Goal: Task Accomplishment & Management: Use online tool/utility

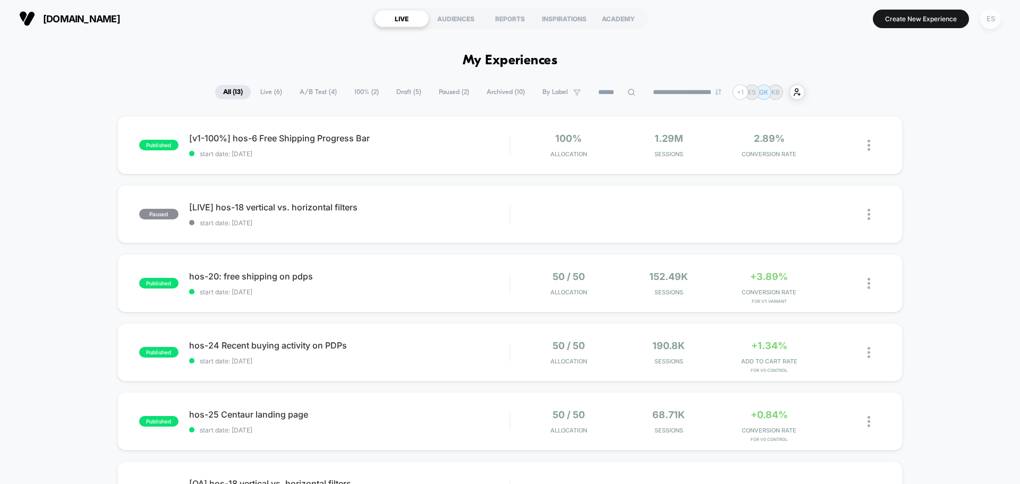
click at [998, 16] on div "ES" at bounding box center [990, 18] width 21 height 21
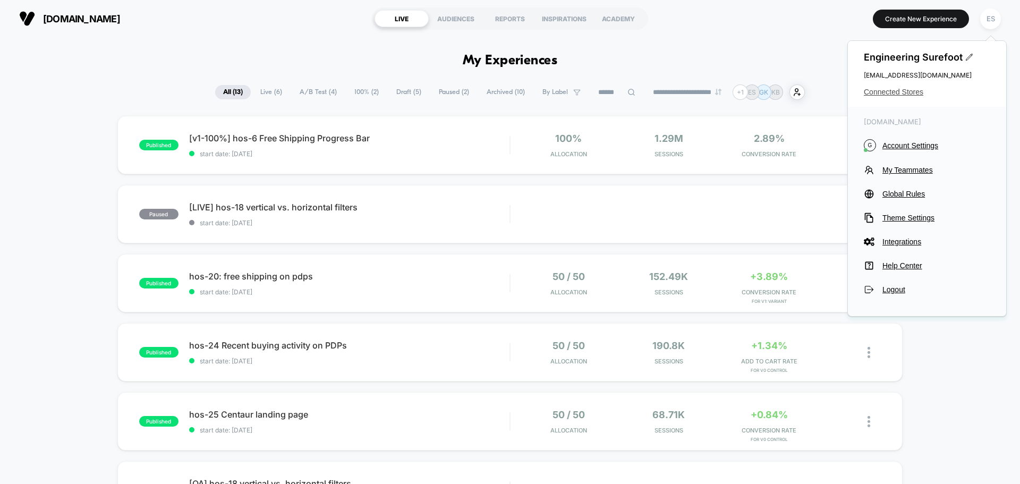
click at [904, 88] on span "Connected Stores" at bounding box center [927, 92] width 126 height 8
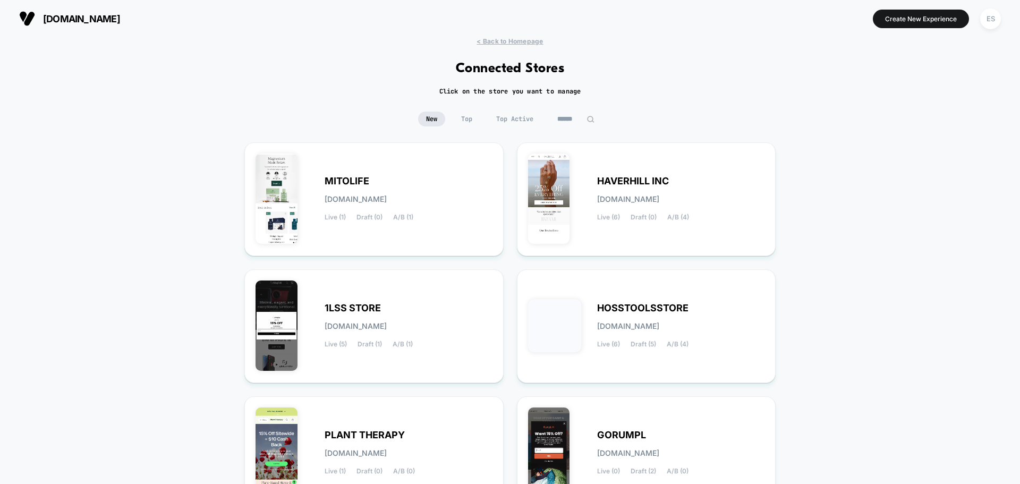
scroll to position [53, 0]
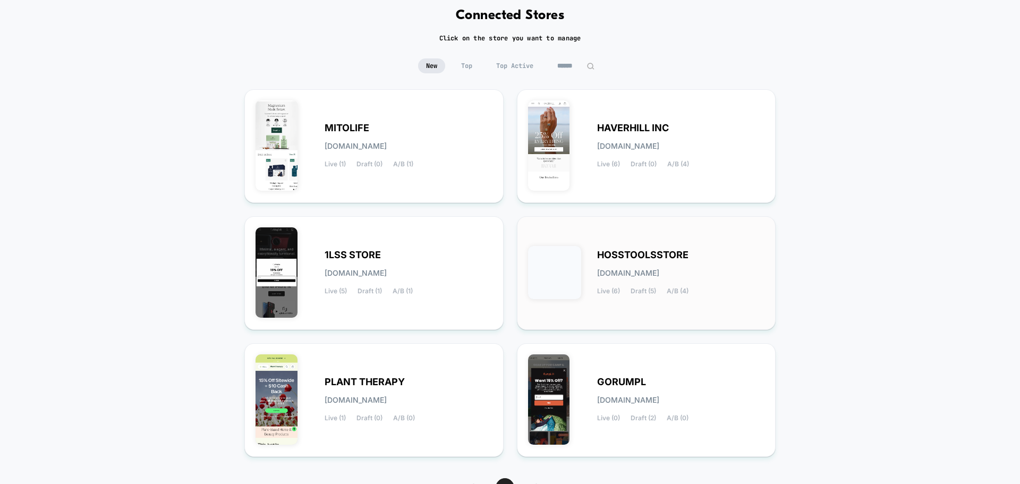
click at [609, 249] on div "HOSSTOOLSSTORE [DOMAIN_NAME] Live (6) Draft (5) A/B (4)" at bounding box center [646, 272] width 237 height 91
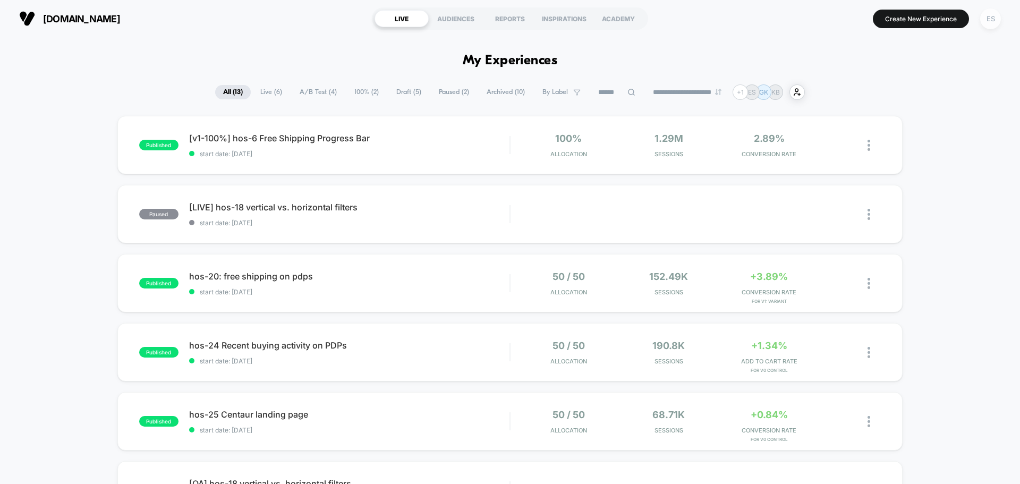
click at [988, 26] on div "ES" at bounding box center [990, 18] width 21 height 21
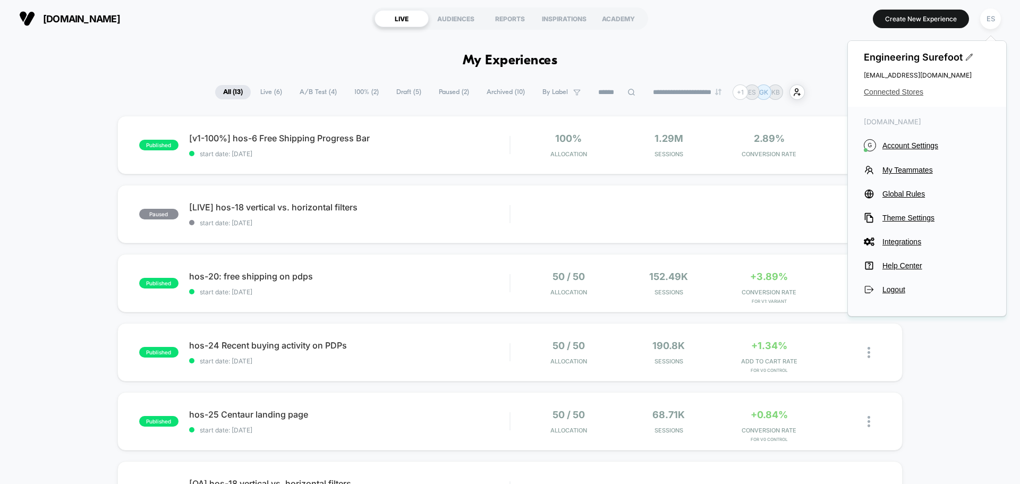
click at [878, 90] on span "Connected Stores" at bounding box center [927, 92] width 126 height 8
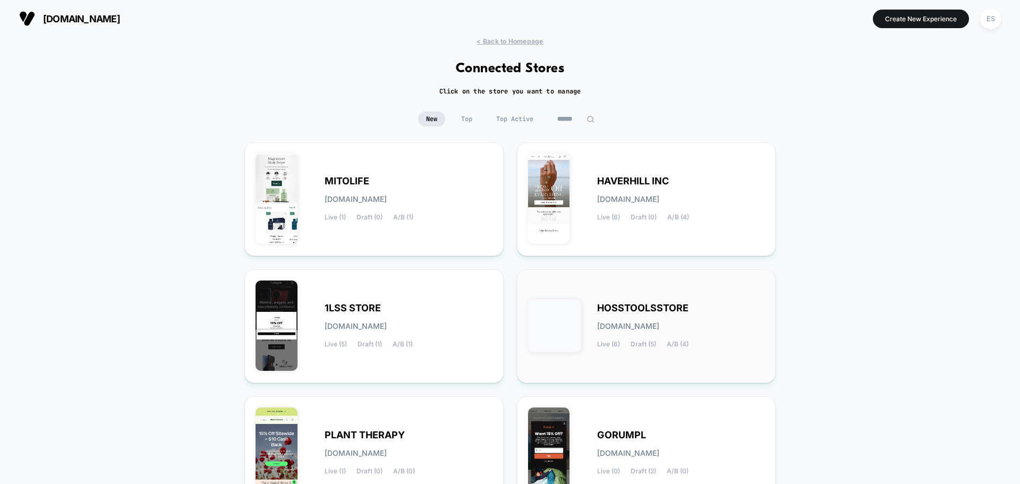
click at [648, 297] on div "HOSSTOOLSSTORE [DOMAIN_NAME] Live (6) Draft (5) A/B (4)" at bounding box center [646, 325] width 237 height 91
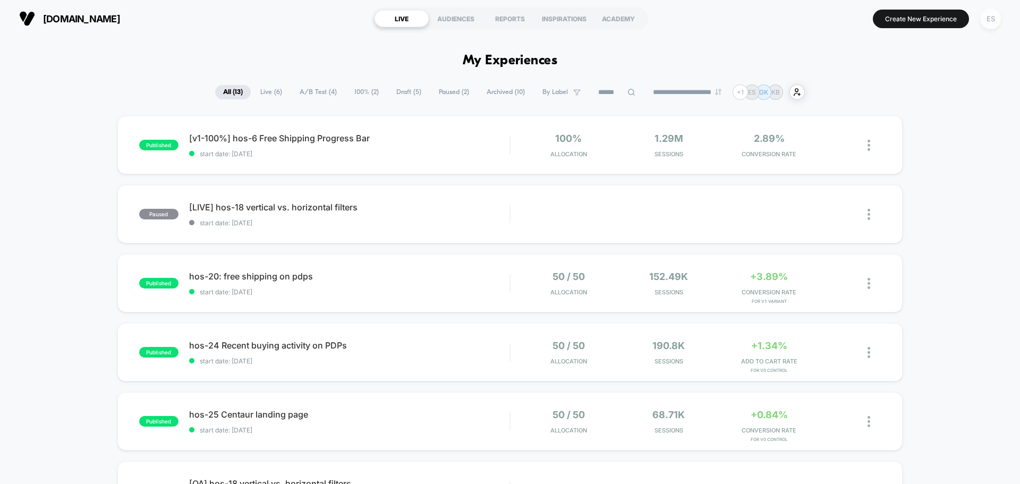
click at [986, 19] on div "ES" at bounding box center [990, 18] width 21 height 21
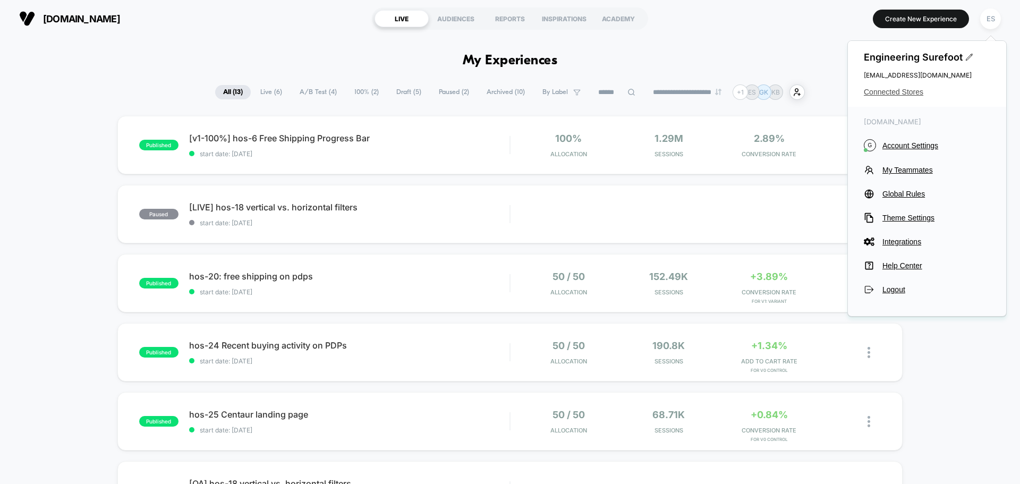
click at [908, 96] on span "Connected Stores" at bounding box center [927, 92] width 126 height 8
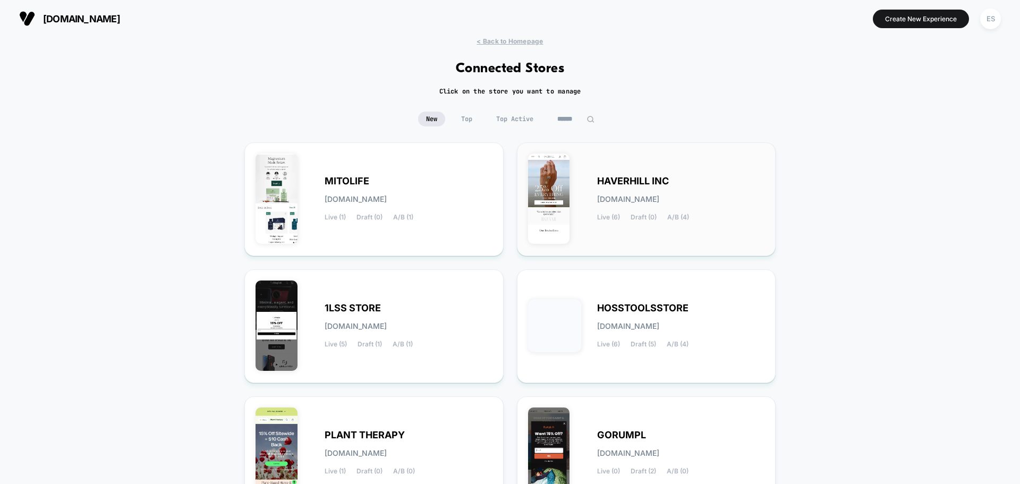
click at [644, 178] on span "HAVERHILL INC" at bounding box center [633, 180] width 72 height 7
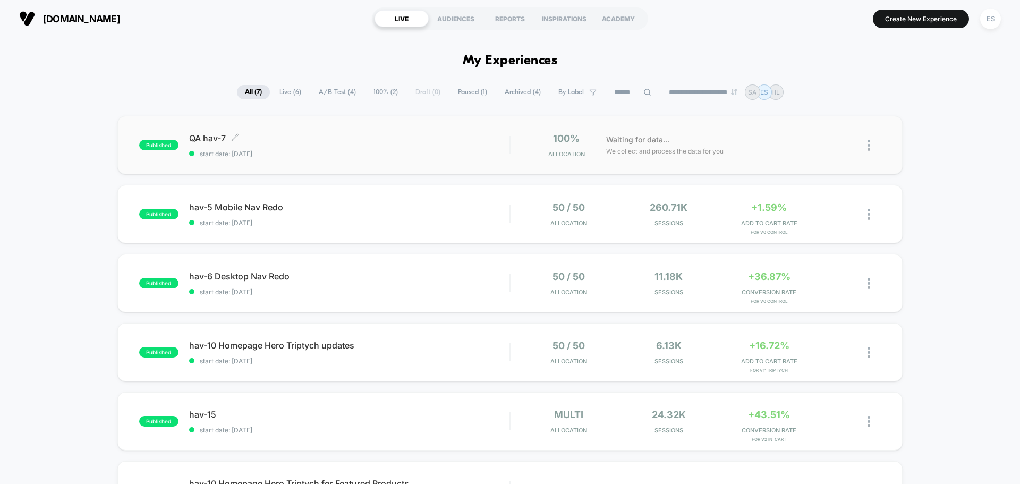
click at [203, 141] on span "QA hav-7 Click to edit experience details" at bounding box center [349, 138] width 320 height 11
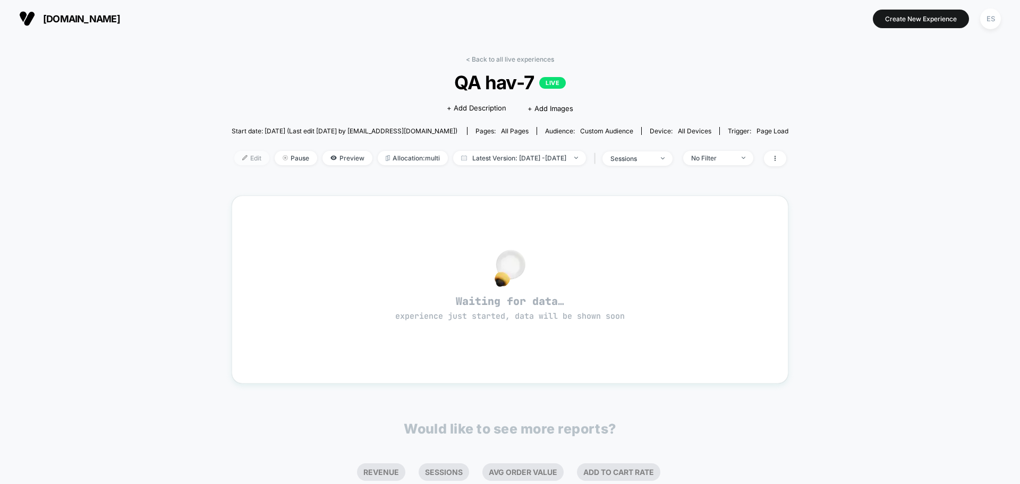
click at [245, 156] on span "Edit" at bounding box center [251, 158] width 35 height 14
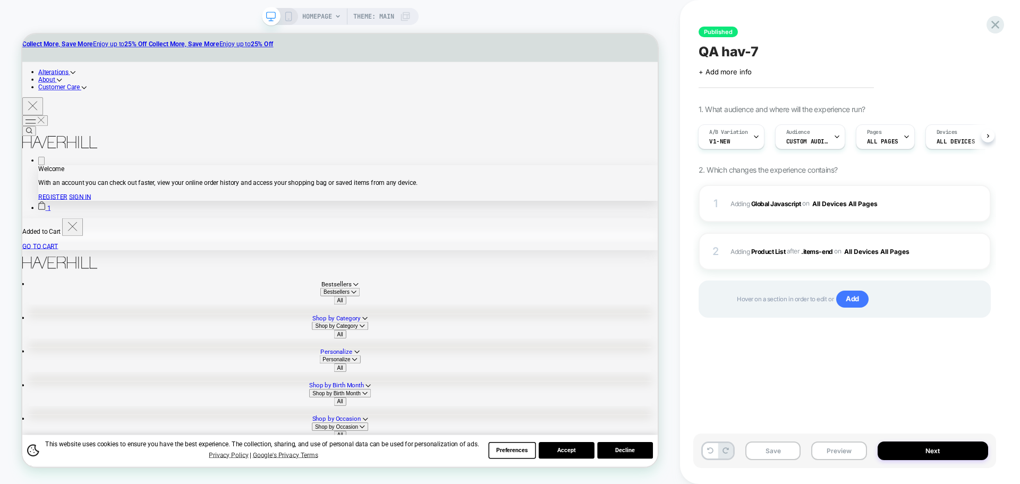
scroll to position [0, 1]
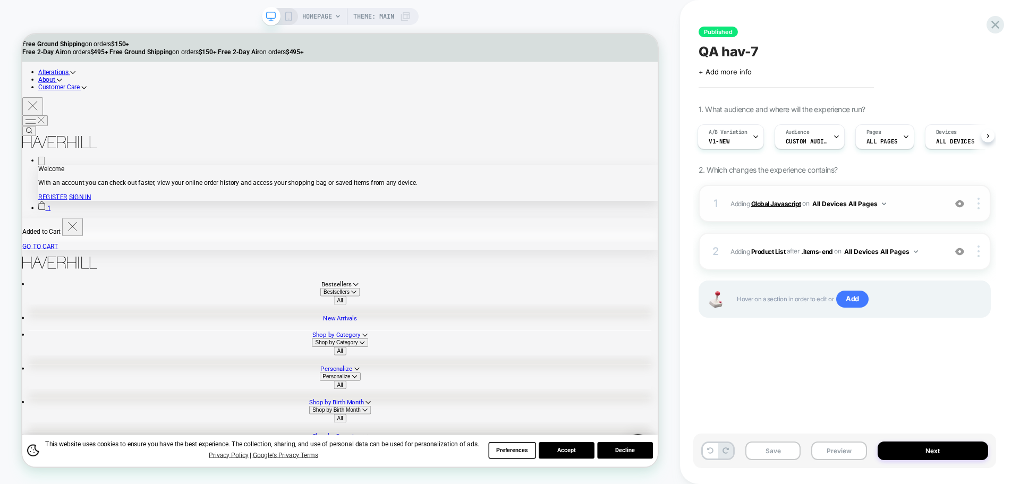
click at [765, 207] on b "Global Javascript" at bounding box center [776, 203] width 50 height 8
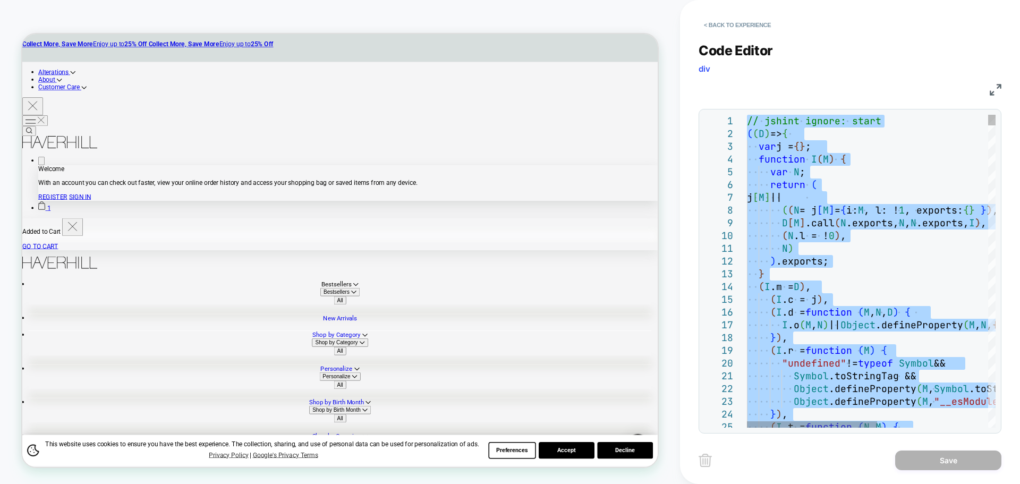
type textarea "**********"
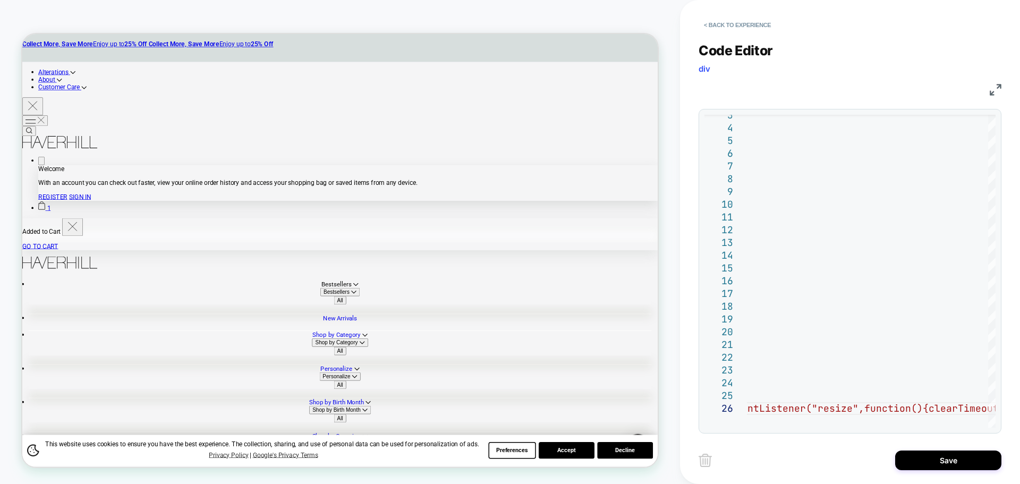
click at [917, 460] on button "Save" at bounding box center [948, 460] width 106 height 20
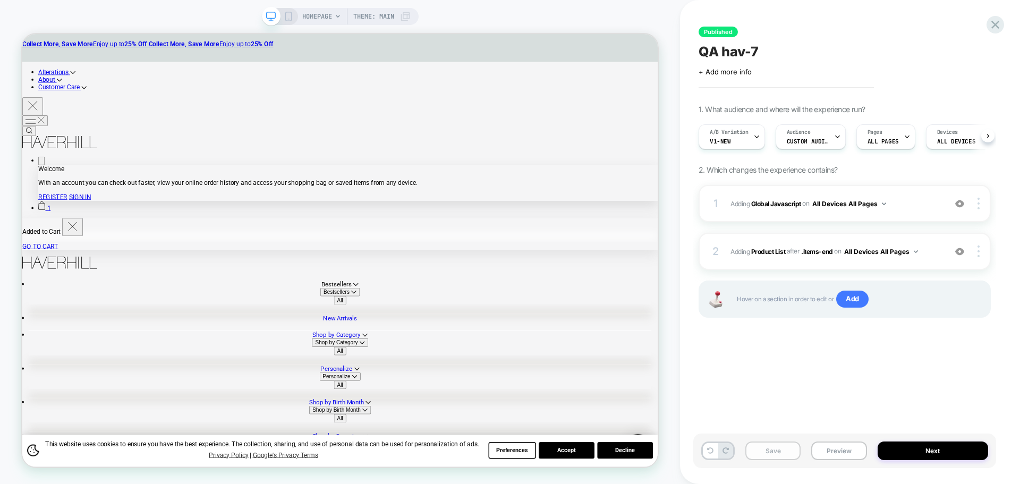
scroll to position [0, 1]
click at [771, 452] on button "Save" at bounding box center [772, 450] width 55 height 19
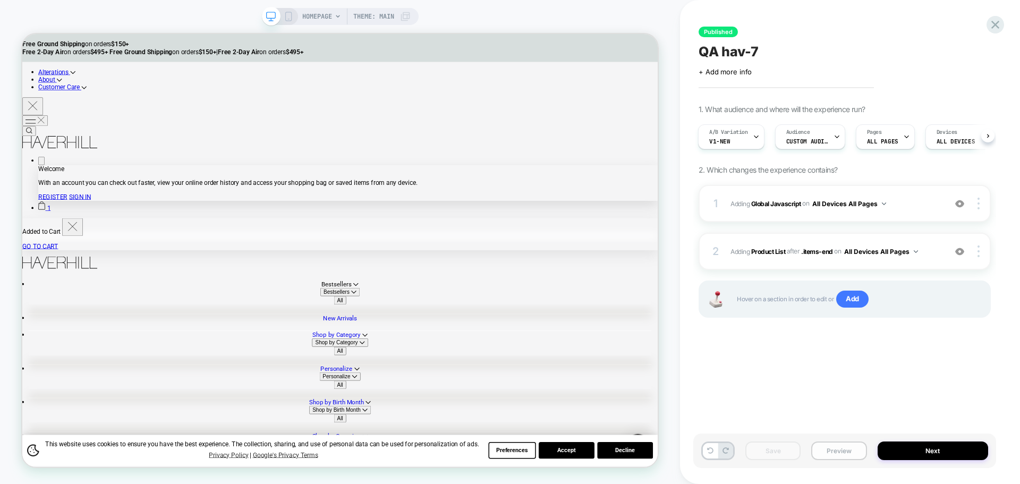
click at [833, 456] on button "Preview" at bounding box center [838, 450] width 55 height 19
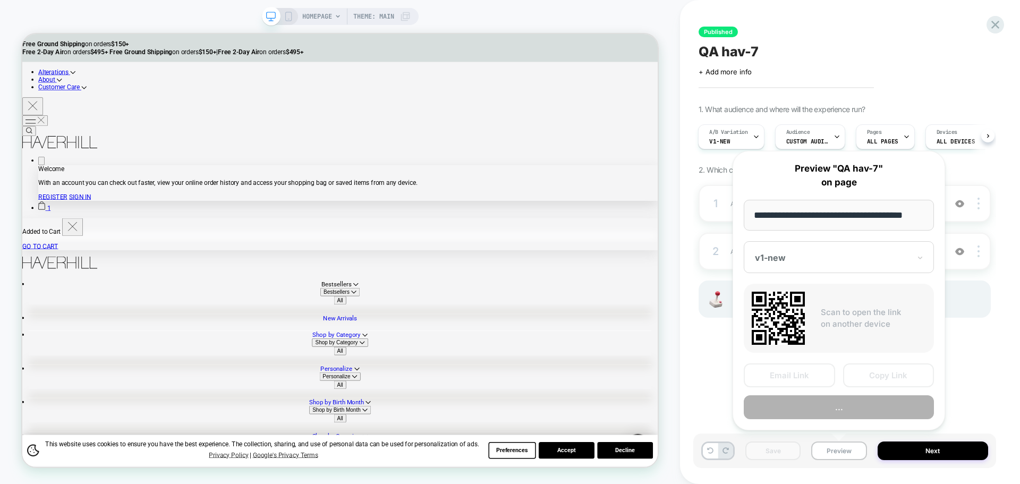
scroll to position [0, 6]
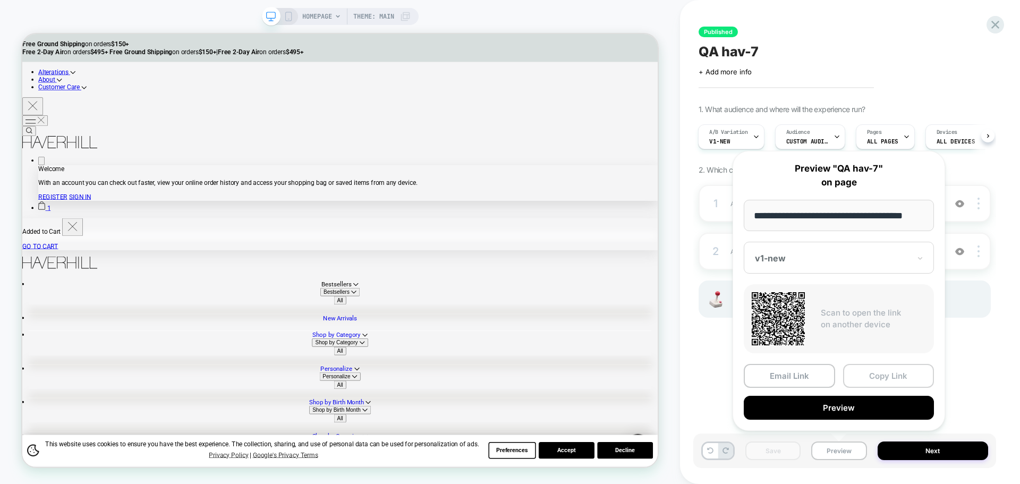
click at [855, 379] on button "Copy Link" at bounding box center [888, 376] width 91 height 24
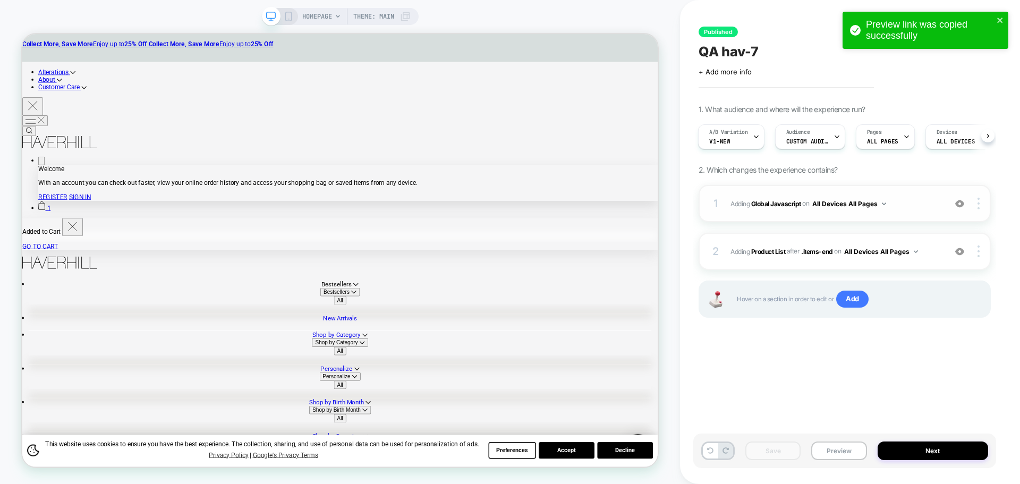
click at [783, 211] on div "1 Adding Global Javascript on All Devices All Pages Add Before Add After Target…" at bounding box center [844, 203] width 292 height 37
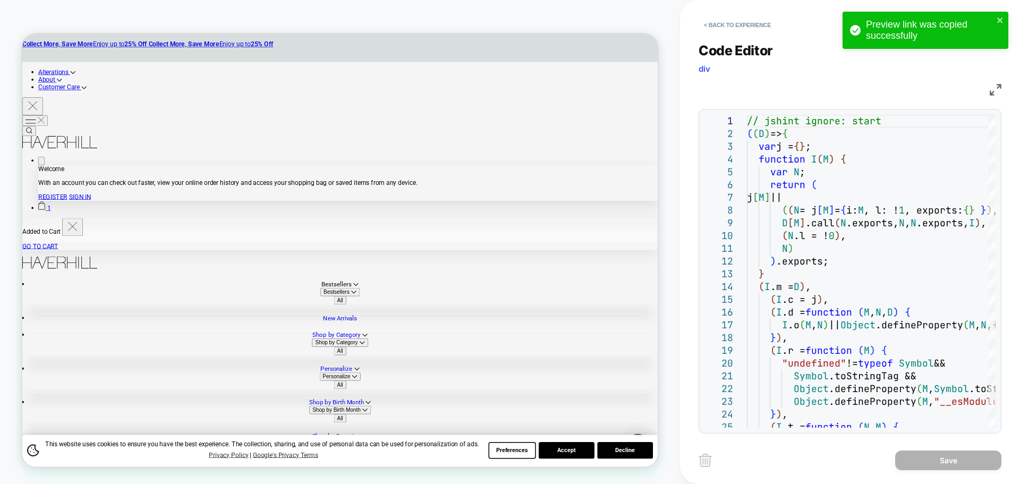
drag, startPoint x: 737, startPoint y: 38, endPoint x: 741, endPoint y: 30, distance: 9.0
click at [738, 37] on div "Code Editor div JS 1 2 3 4 5 6 7 8 9 10 11 12 13 14 15 16 17 18 19 20 21 22 23 …" at bounding box center [849, 231] width 303 height 404
click at [742, 28] on button "< Back to experience" at bounding box center [737, 24] width 78 height 17
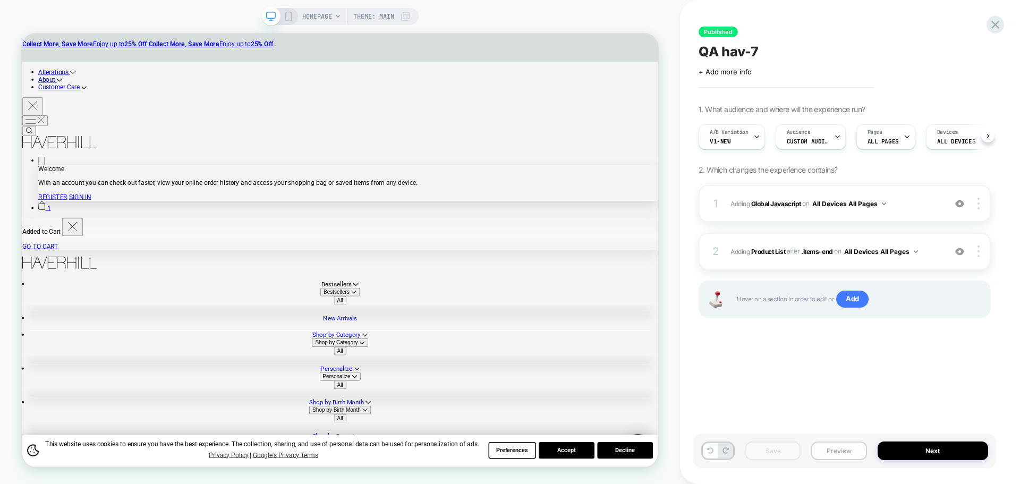
scroll to position [0, 1]
click at [834, 449] on button "Preview" at bounding box center [838, 450] width 55 height 19
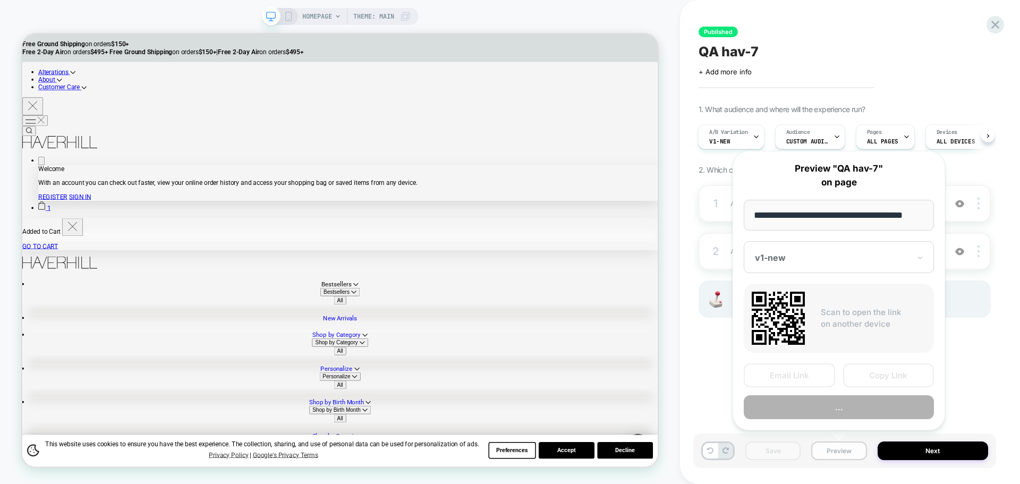
scroll to position [0, 6]
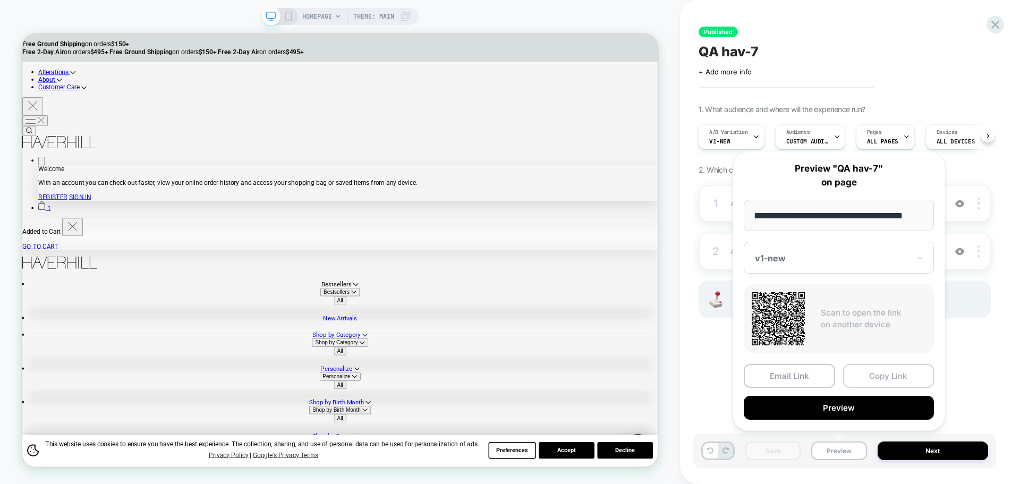
click at [873, 374] on button "Copy Link" at bounding box center [888, 376] width 91 height 24
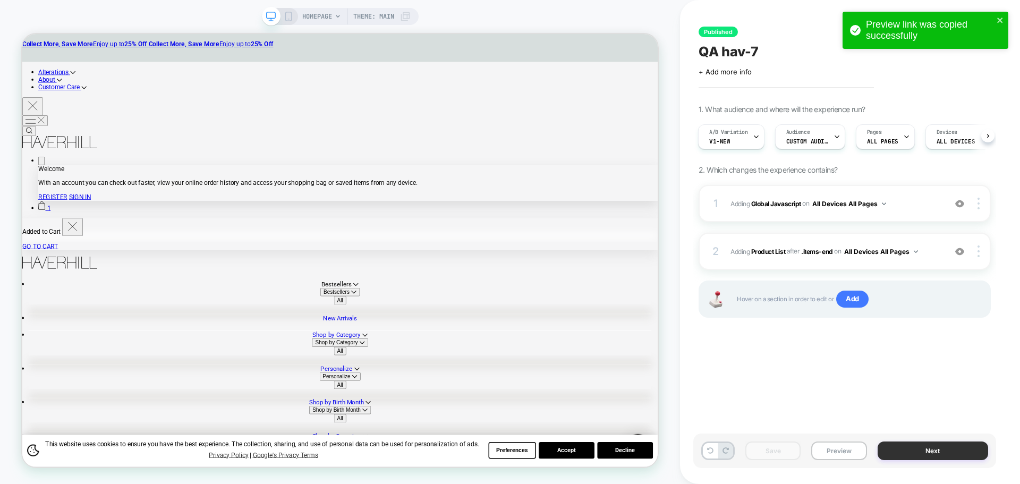
click at [920, 457] on button "Next" at bounding box center [932, 450] width 111 height 19
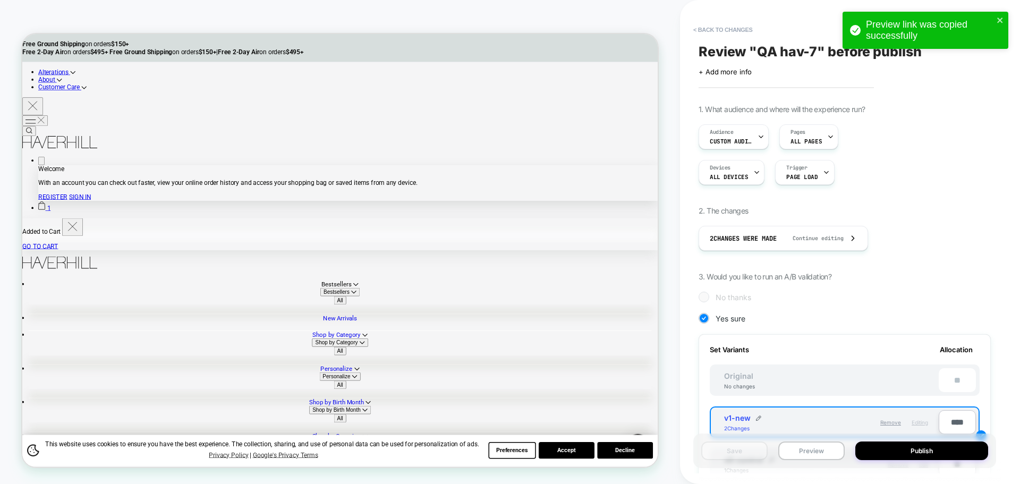
click at [920, 457] on button "Publish" at bounding box center [921, 450] width 133 height 19
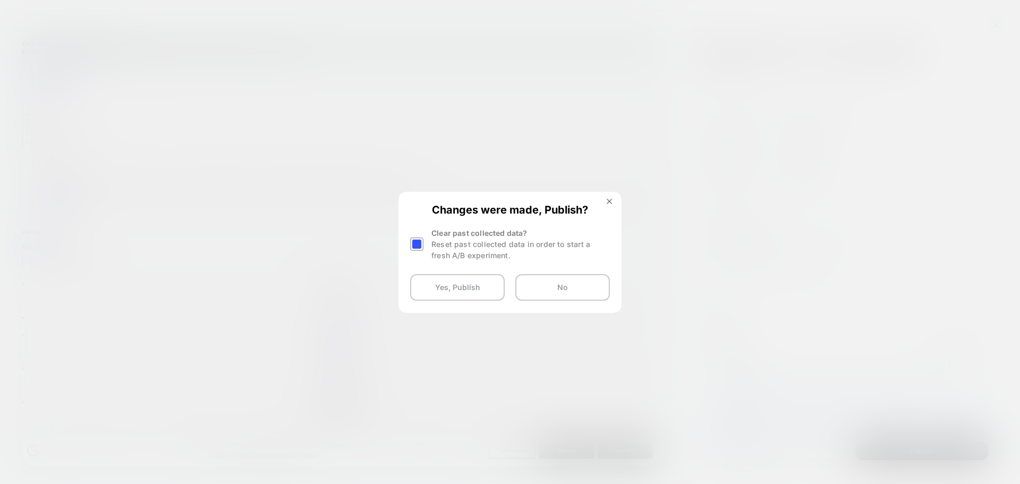
click at [422, 248] on div at bounding box center [416, 243] width 13 height 13
drag, startPoint x: 457, startPoint y: 297, endPoint x: 461, endPoint y: 289, distance: 9.5
click at [458, 297] on button "Yes, Publish" at bounding box center [457, 287] width 95 height 27
click at [461, 289] on button "Yes, Publish" at bounding box center [457, 287] width 95 height 27
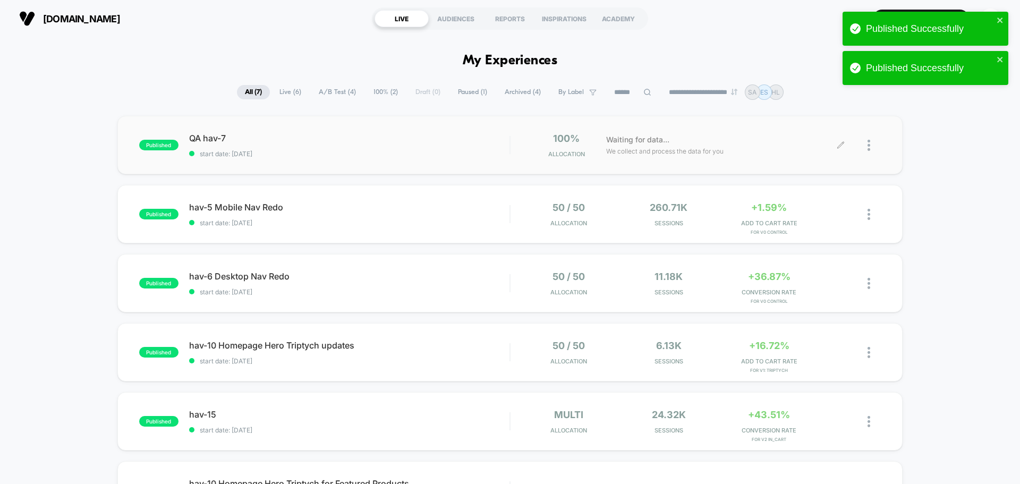
click at [872, 148] on div at bounding box center [873, 145] width 13 height 25
click at [816, 136] on div "Pause" at bounding box center [814, 133] width 96 height 24
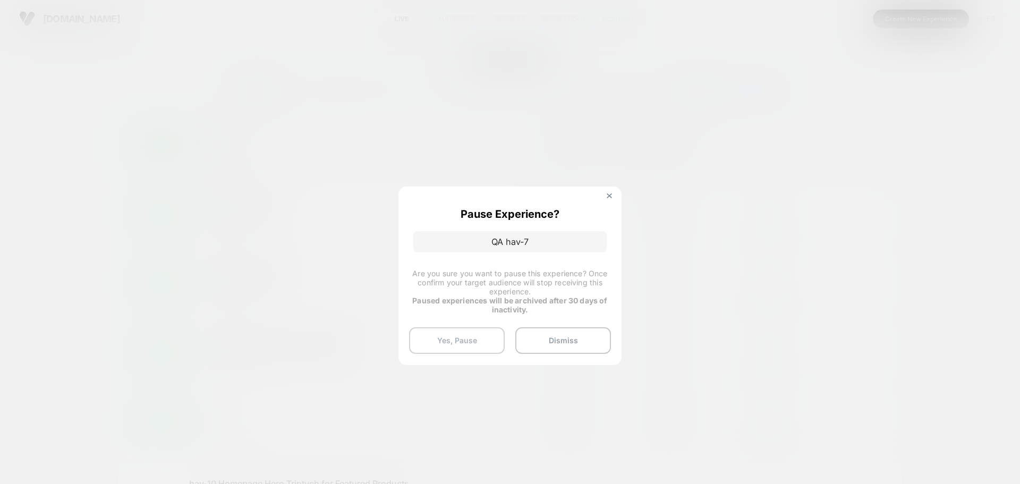
click at [447, 339] on button "Yes, Pause" at bounding box center [457, 340] width 96 height 27
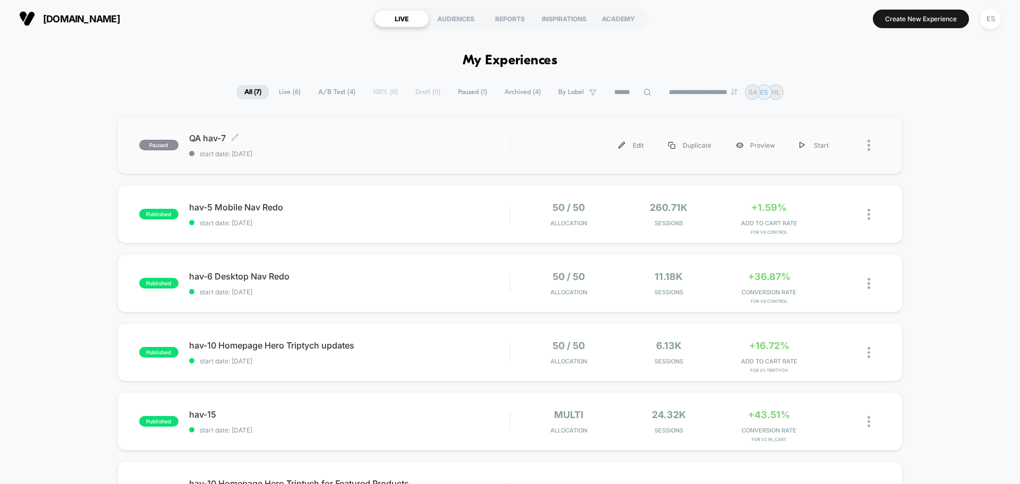
click at [213, 138] on span "QA hav-7 Click to edit experience details" at bounding box center [349, 138] width 320 height 11
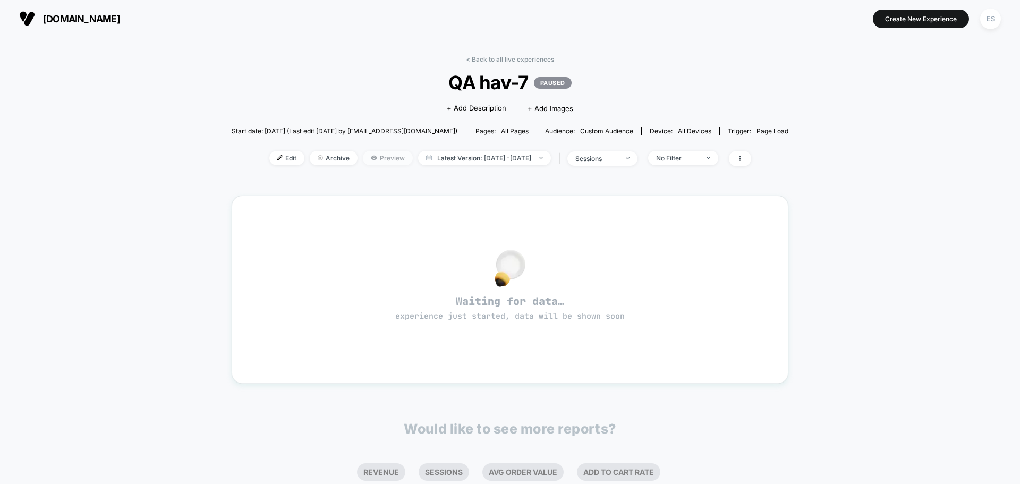
click at [363, 162] on span "Preview" at bounding box center [388, 158] width 50 height 14
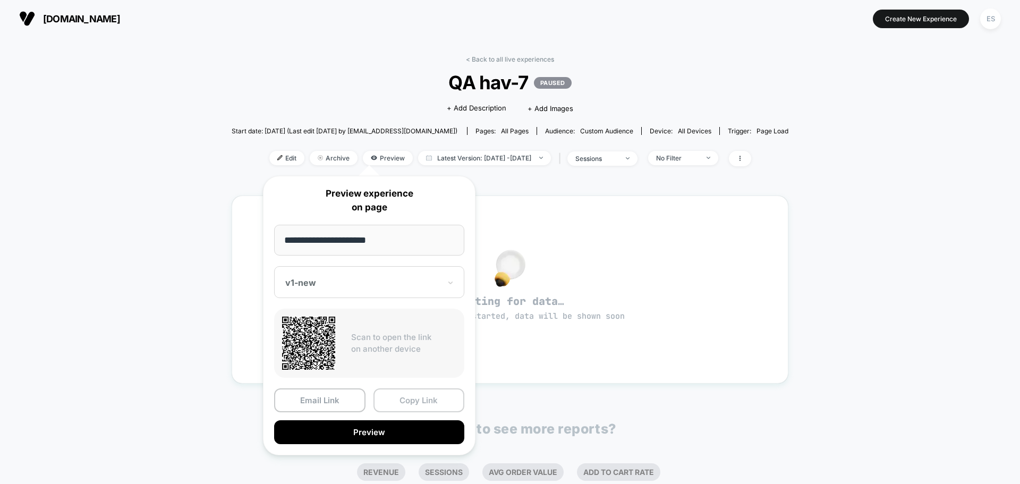
click at [430, 399] on button "Copy Link" at bounding box center [418, 400] width 91 height 24
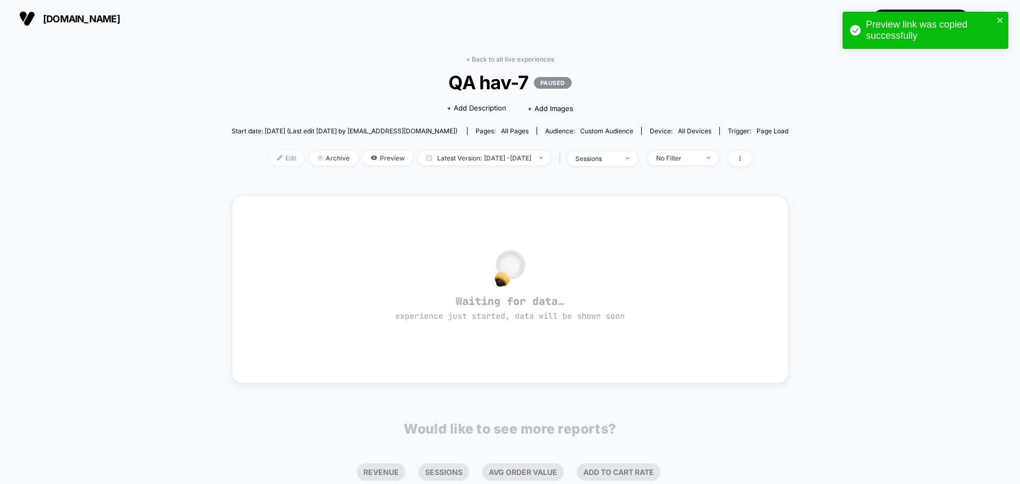
click at [269, 160] on span "Edit" at bounding box center [286, 158] width 35 height 14
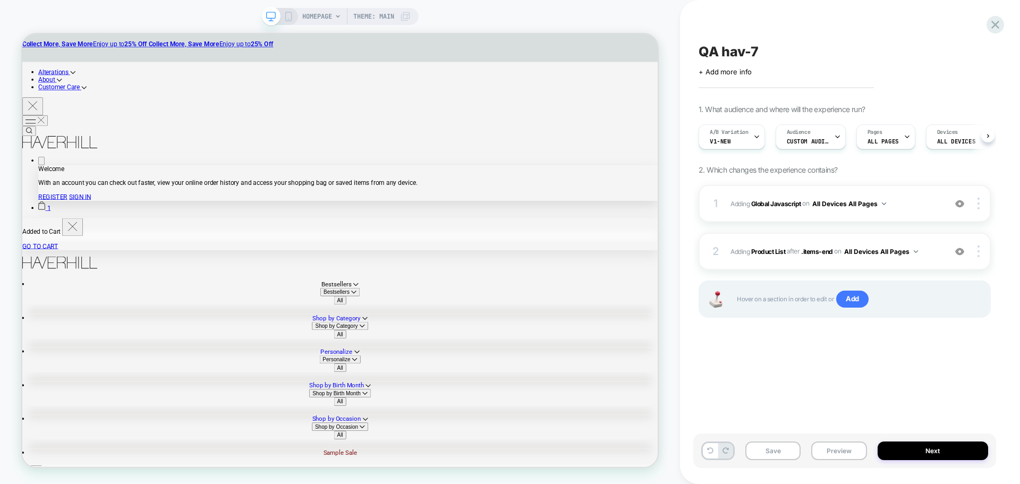
scroll to position [0, 1]
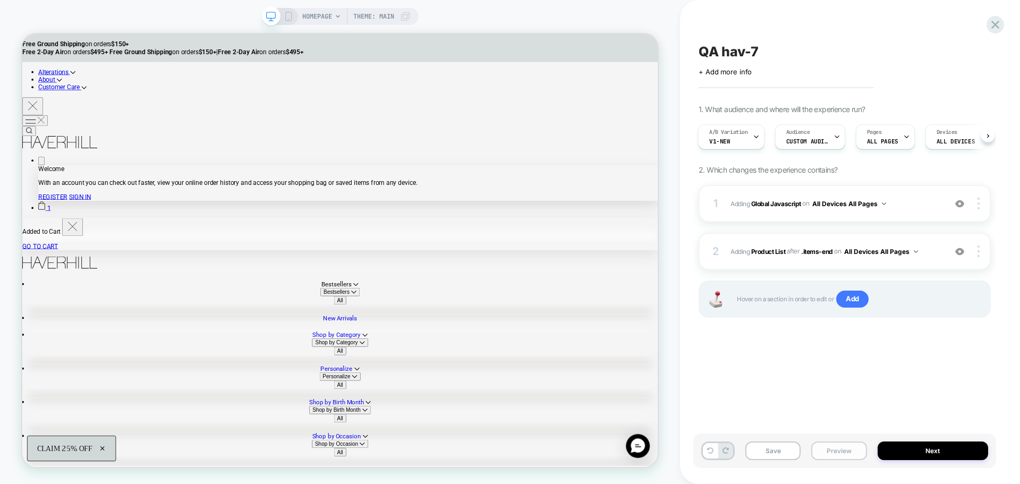
click at [834, 455] on button "Preview" at bounding box center [838, 450] width 55 height 19
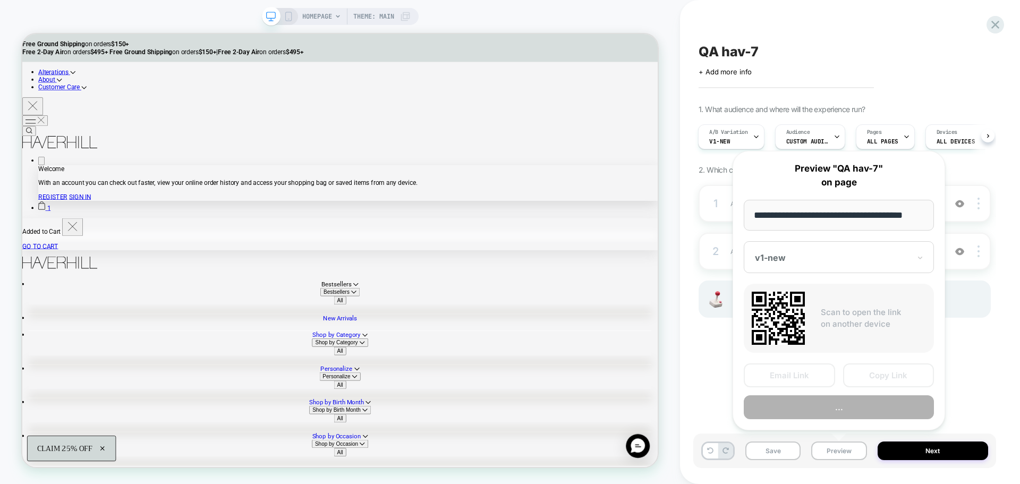
scroll to position [0, 6]
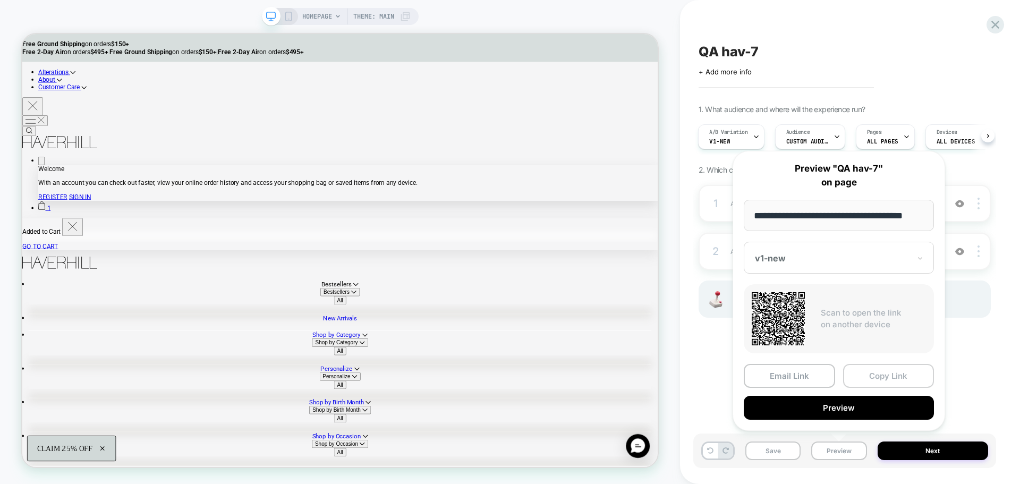
click at [886, 368] on button "Copy Link" at bounding box center [888, 376] width 91 height 24
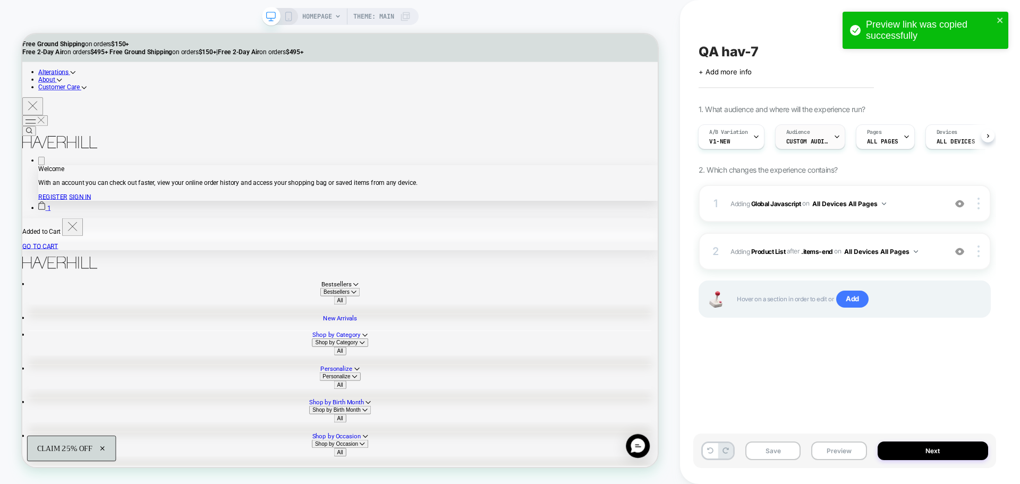
click at [808, 142] on span "Custom Audience" at bounding box center [807, 141] width 42 height 7
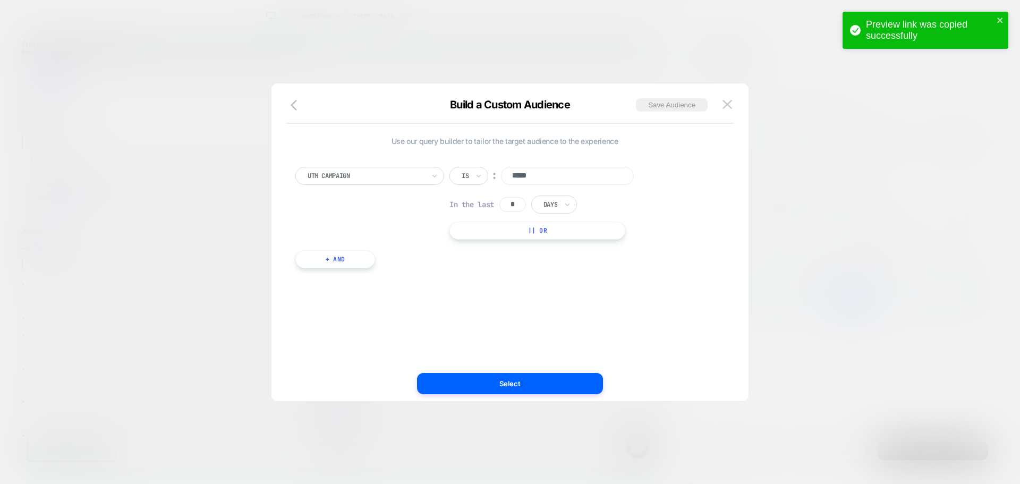
click at [774, 37] on div at bounding box center [510, 242] width 1020 height 484
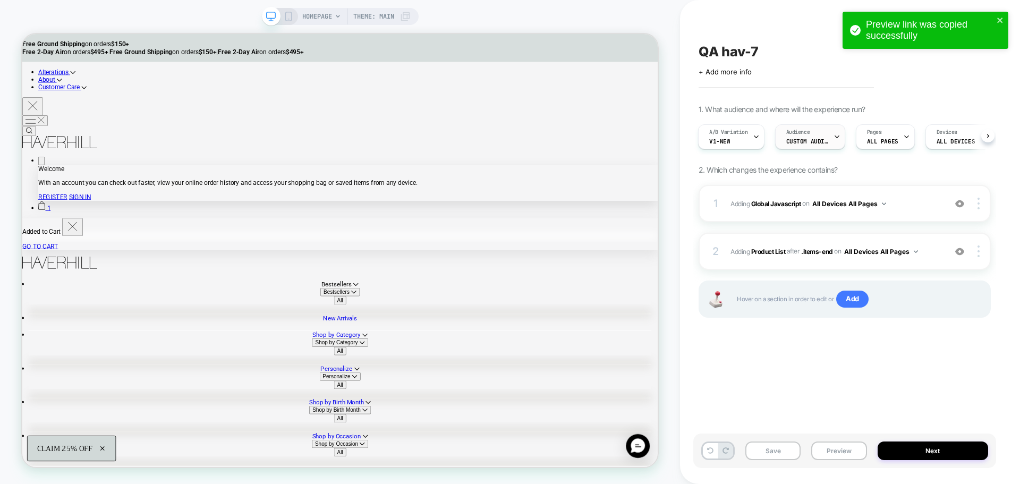
click at [805, 127] on div "Audience Custom Audience" at bounding box center [807, 137] width 64 height 24
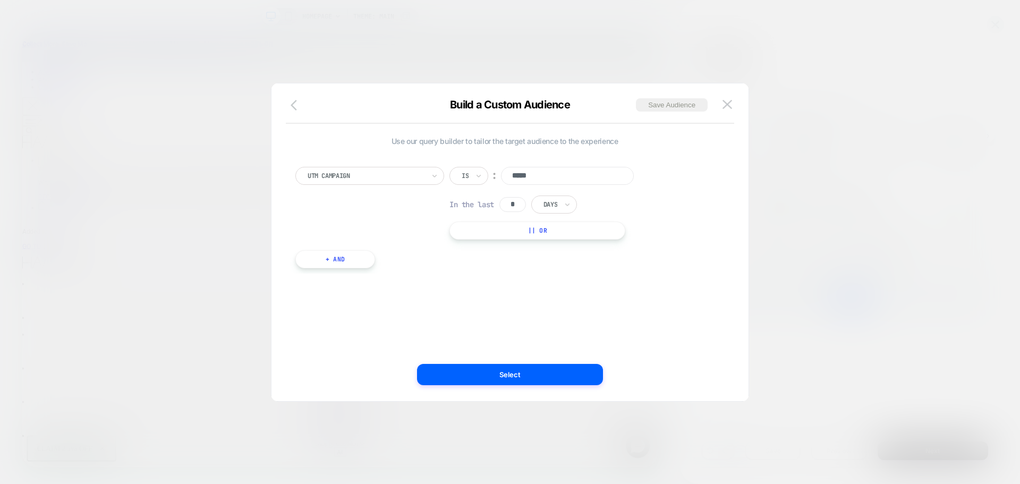
click at [288, 106] on button "button" at bounding box center [296, 105] width 19 height 15
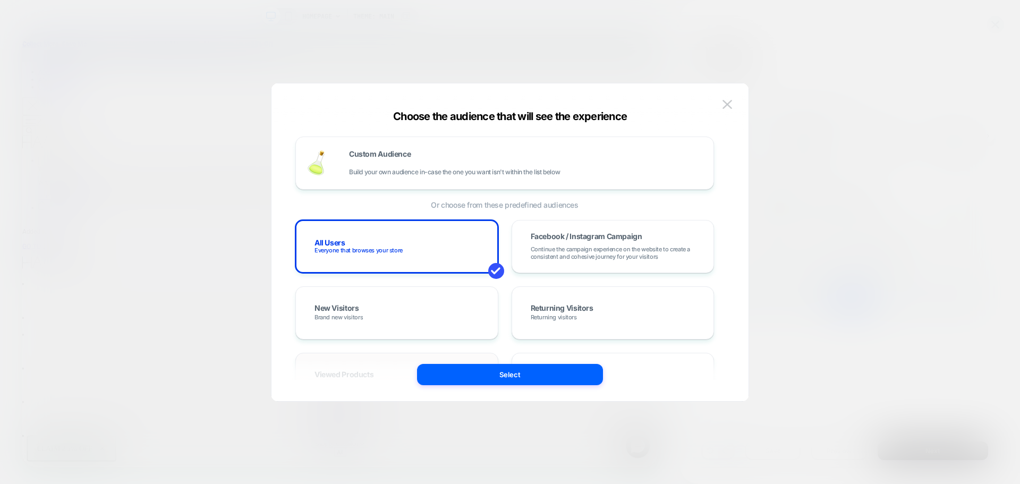
click at [470, 363] on div "Viewed Products Customers that at least viewed some of the products you offer" at bounding box center [396, 379] width 203 height 53
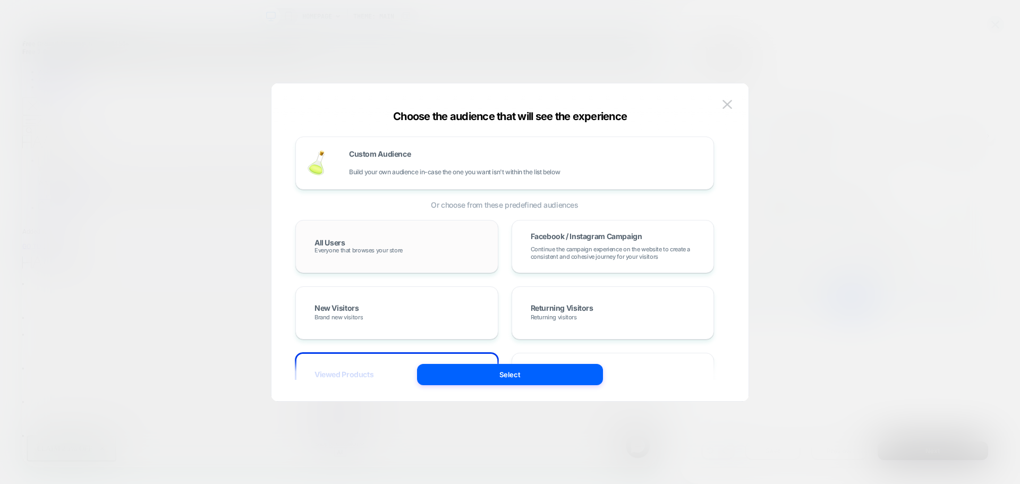
click at [406, 250] on div "All Users Everyone that browses your store" at bounding box center [396, 246] width 181 height 31
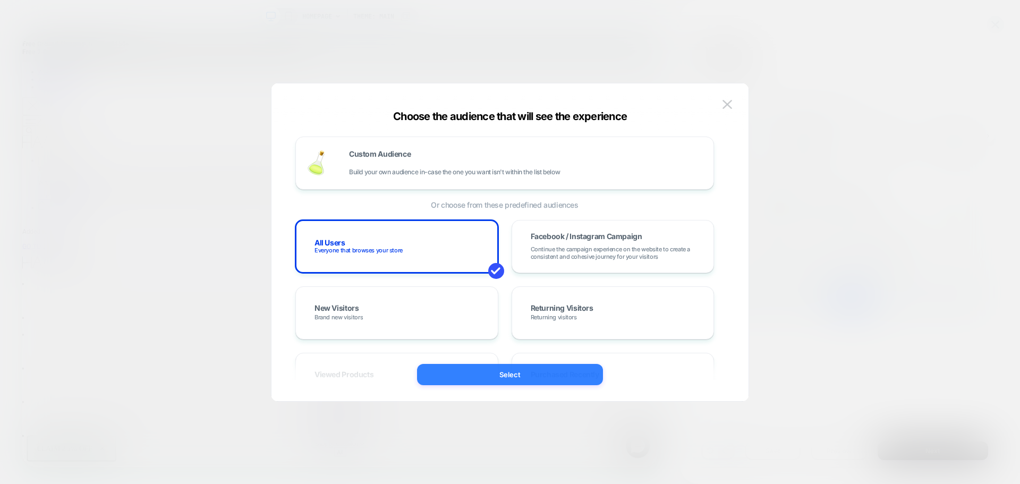
drag, startPoint x: 473, startPoint y: 381, endPoint x: 644, endPoint y: 471, distance: 192.7
click at [473, 381] on button "Select" at bounding box center [510, 374] width 186 height 21
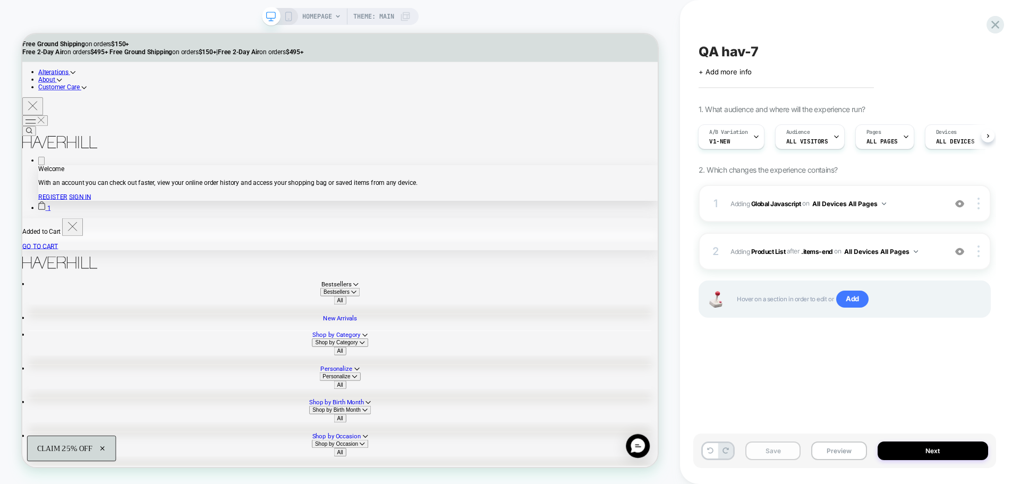
click at [800, 452] on button "Save" at bounding box center [772, 450] width 55 height 19
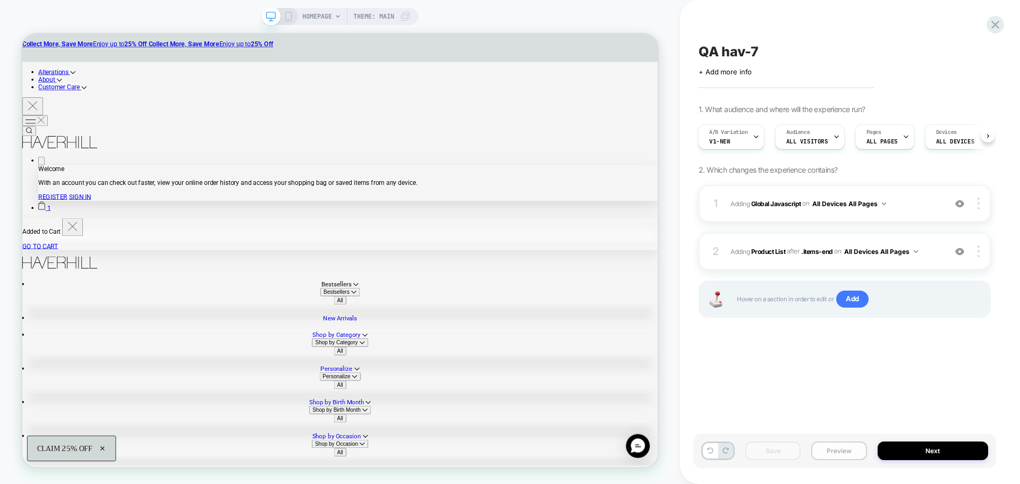
click at [830, 449] on button "Preview" at bounding box center [838, 450] width 55 height 19
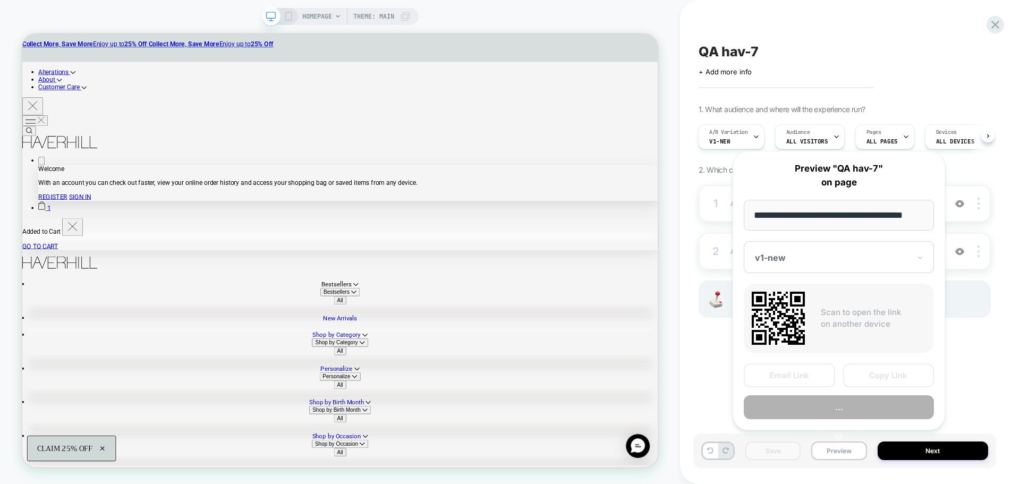
scroll to position [0, 6]
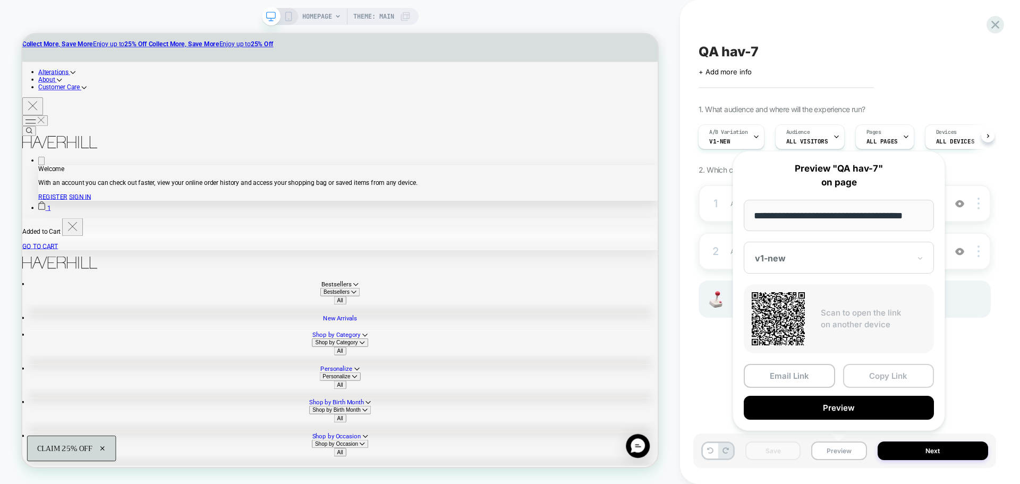
click at [890, 375] on button "Copy Link" at bounding box center [888, 376] width 91 height 24
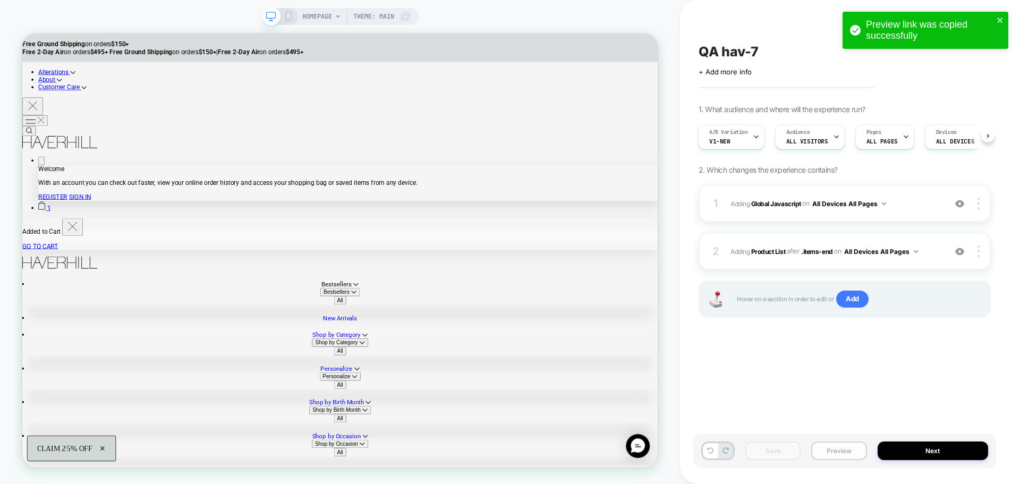
click at [830, 447] on button "Preview" at bounding box center [838, 450] width 55 height 19
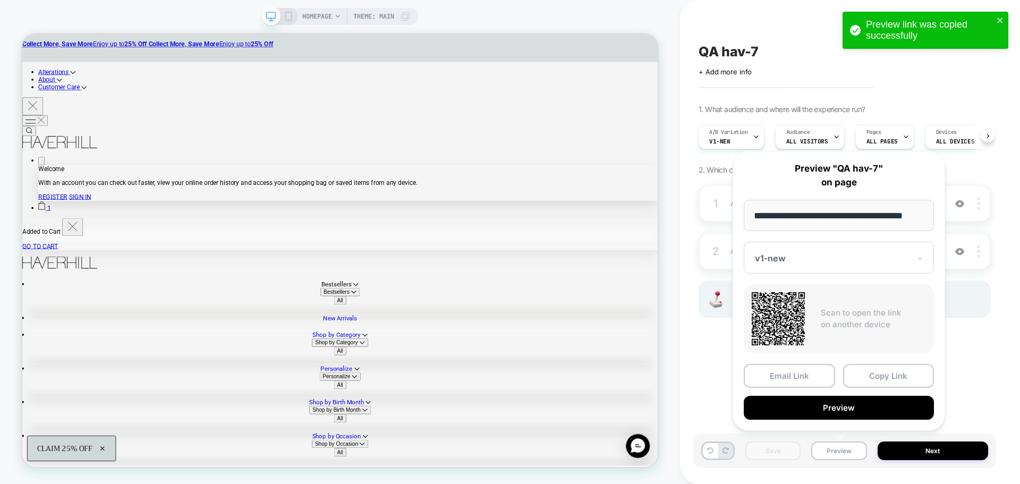
drag, startPoint x: 870, startPoint y: 374, endPoint x: 936, endPoint y: 84, distance: 297.9
click at [873, 366] on button "Copy Link" at bounding box center [888, 376] width 91 height 24
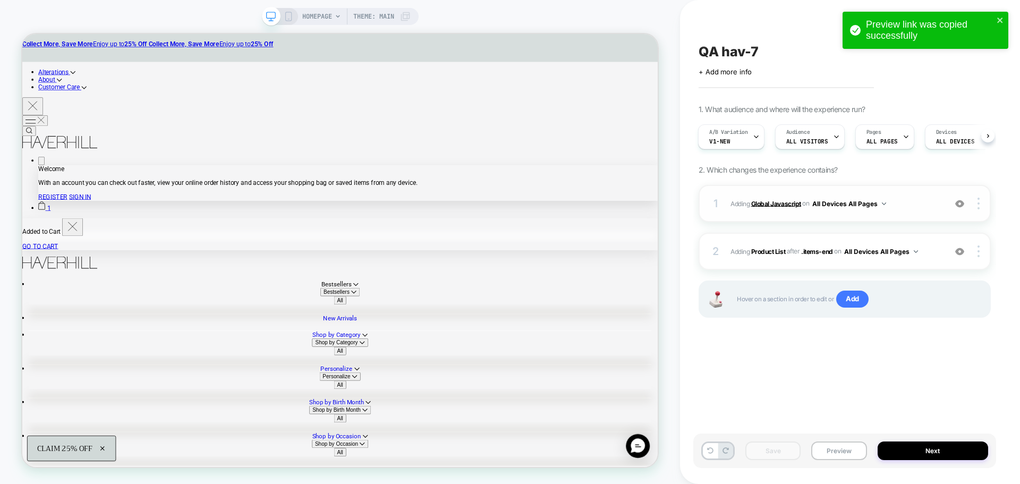
click at [775, 202] on b "Global Javascript" at bounding box center [776, 203] width 50 height 8
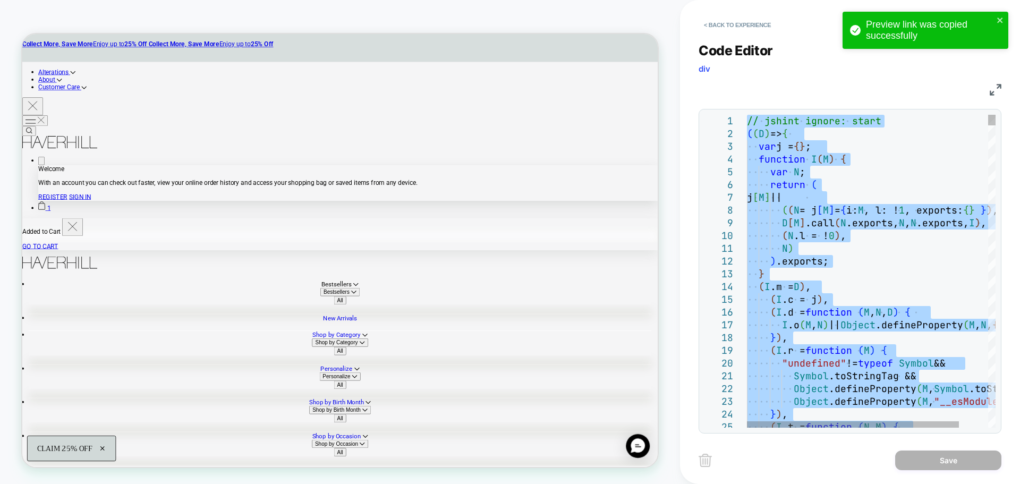
type textarea "**********"
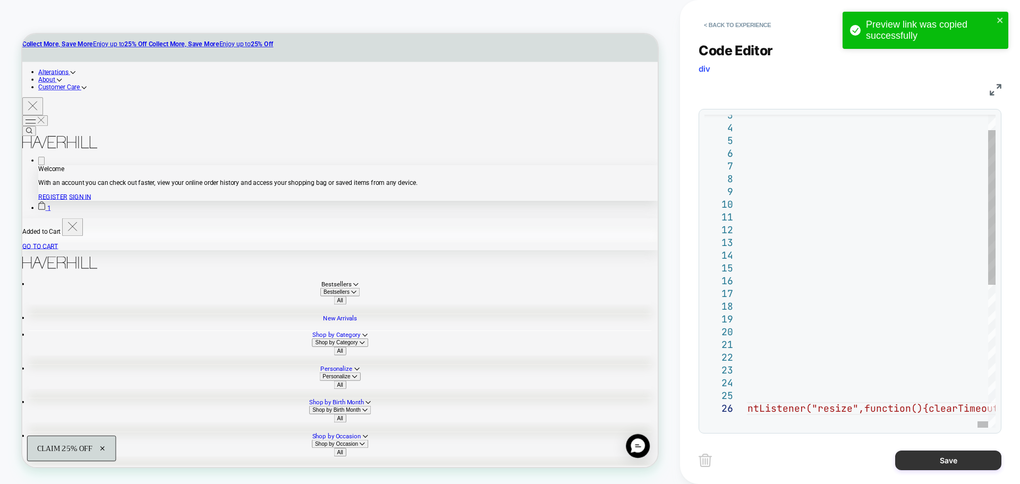
click at [935, 466] on button "Save" at bounding box center [948, 460] width 106 height 20
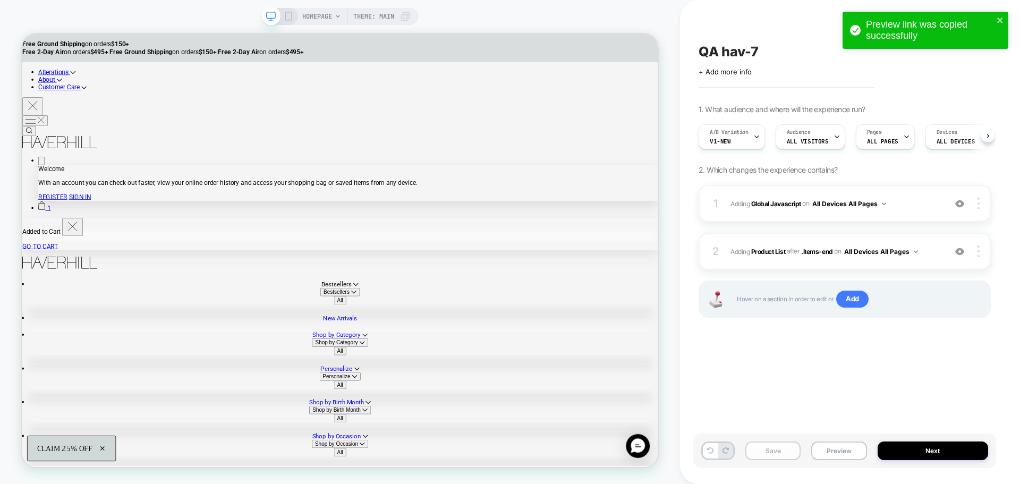
scroll to position [0, 1]
click at [788, 451] on button "Save" at bounding box center [772, 450] width 55 height 19
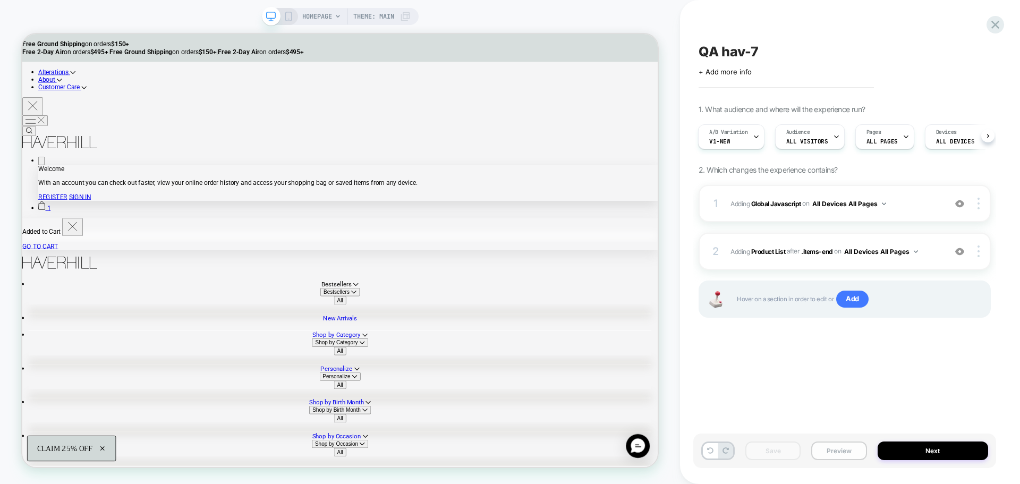
click at [828, 450] on button "Preview" at bounding box center [838, 450] width 55 height 19
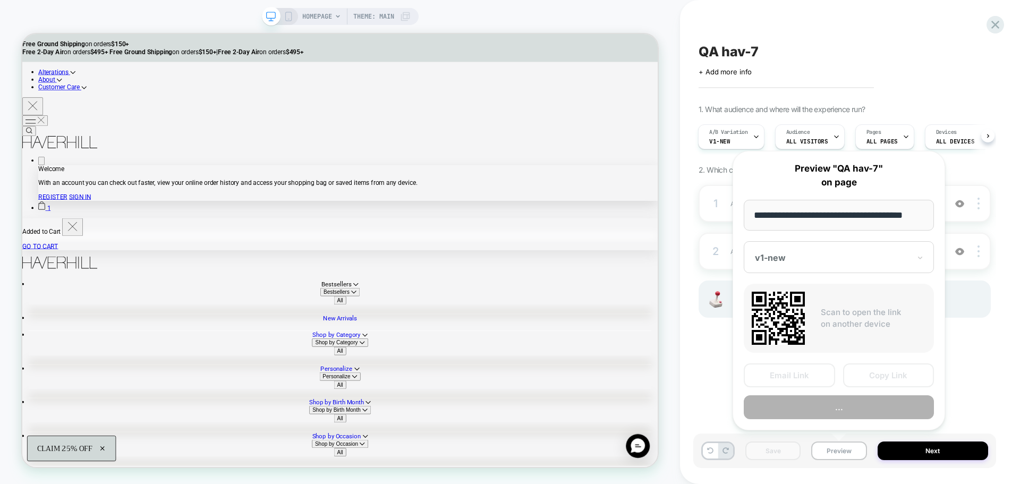
scroll to position [0, 6]
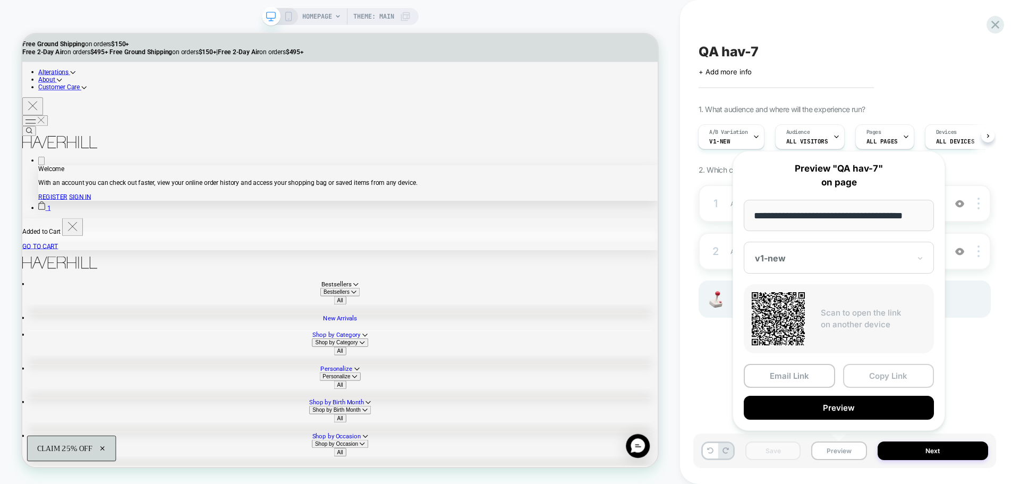
click at [890, 373] on button "Copy Link" at bounding box center [888, 376] width 91 height 24
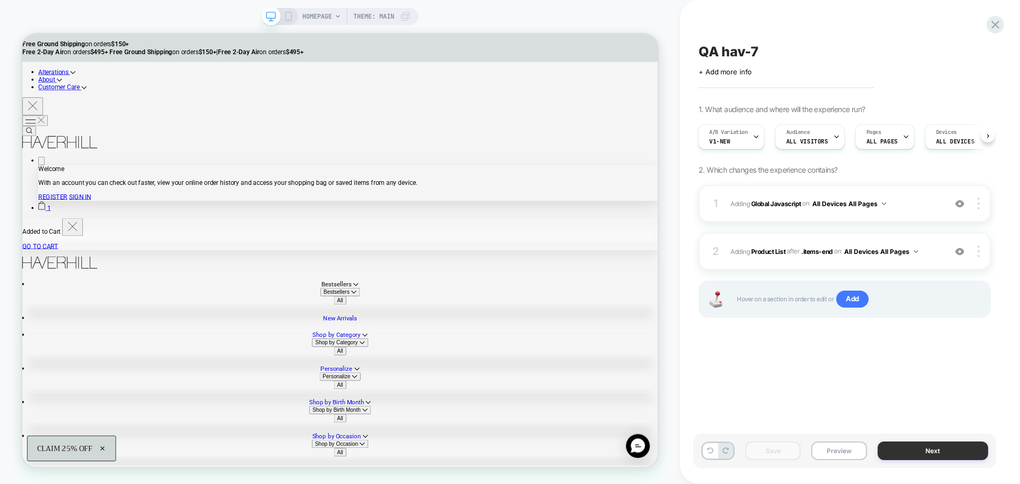
click at [909, 449] on button "Next" at bounding box center [932, 450] width 111 height 19
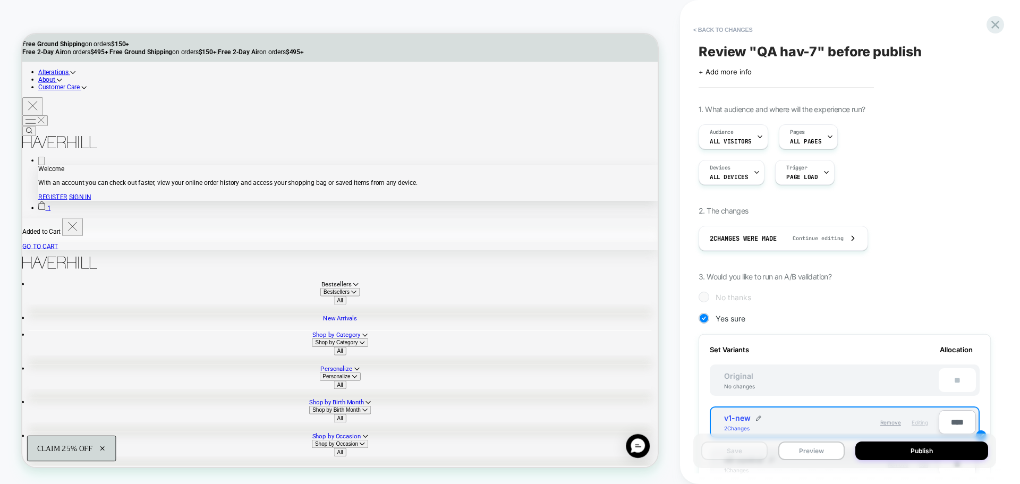
scroll to position [212, 0]
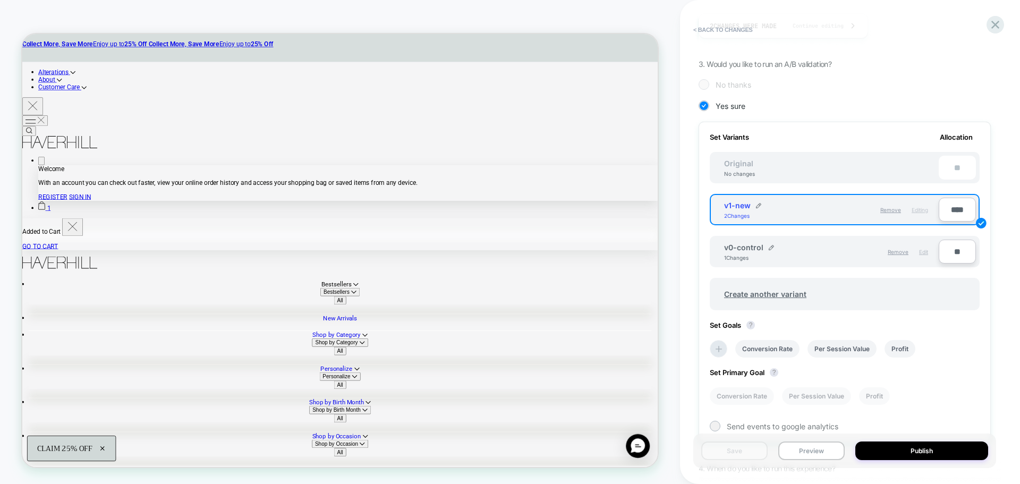
click at [925, 251] on span "Edit" at bounding box center [923, 252] width 9 height 6
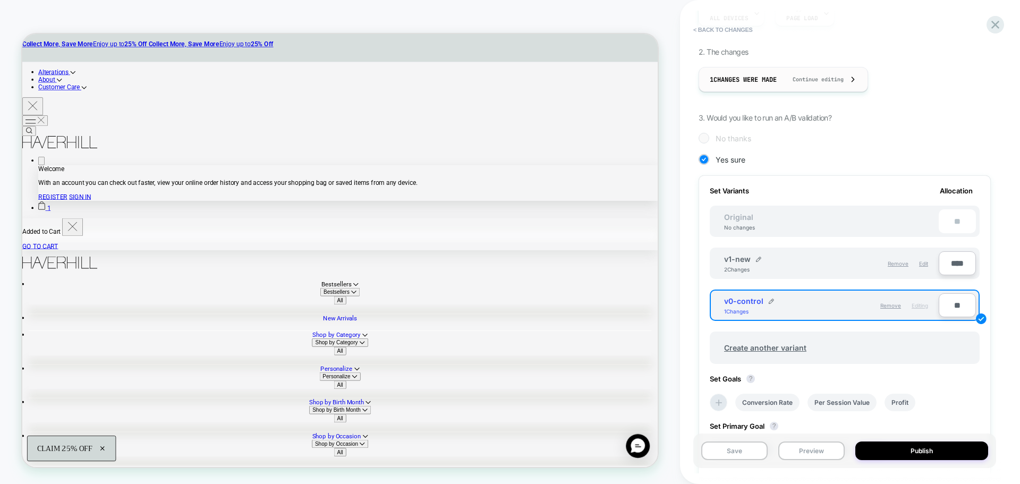
scroll to position [0, 0]
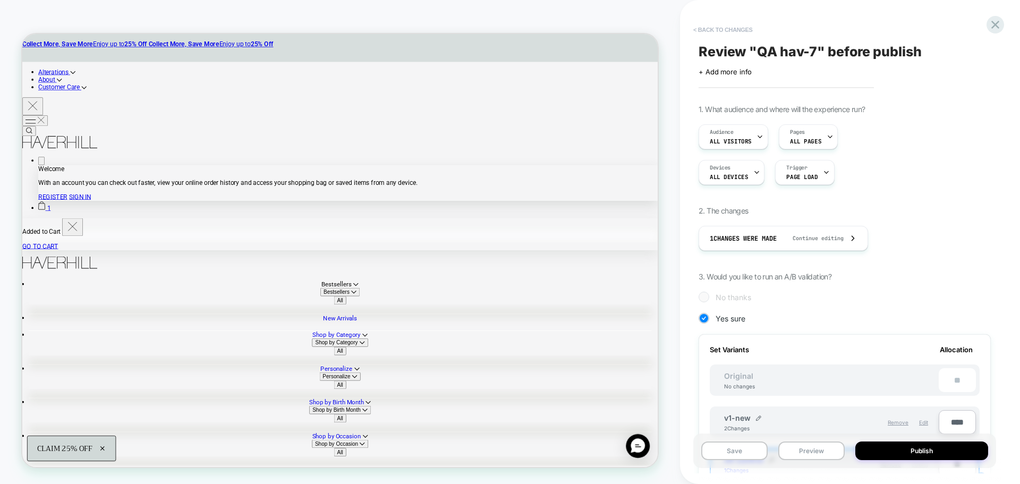
click at [737, 31] on button "< Back to changes" at bounding box center [723, 29] width 70 height 17
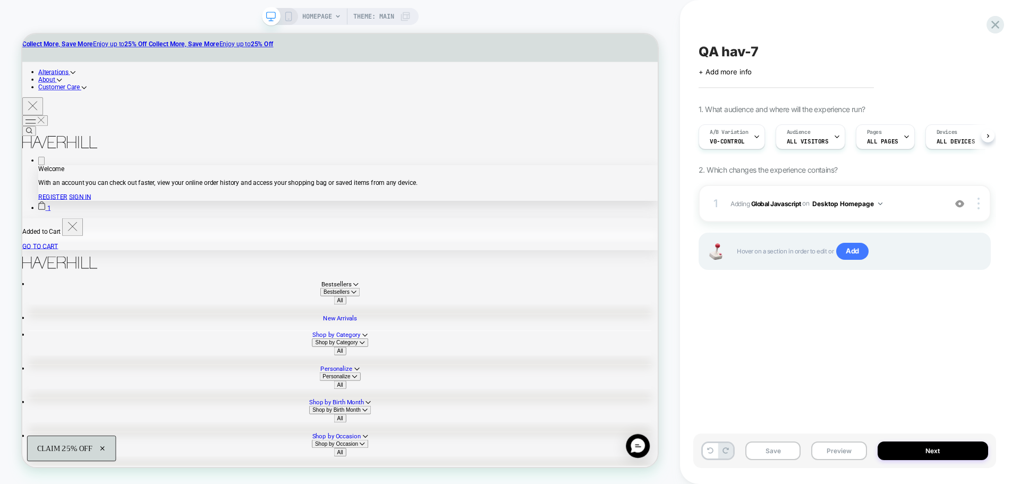
scroll to position [0, 1]
click at [767, 209] on span "Adding Global Javascript on Desktop Homepage" at bounding box center [835, 203] width 210 height 13
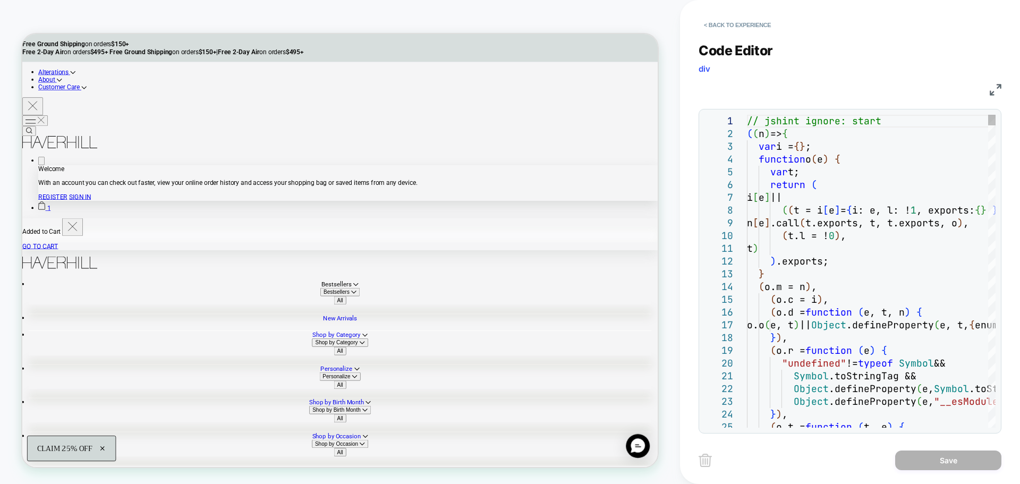
scroll to position [0, 0]
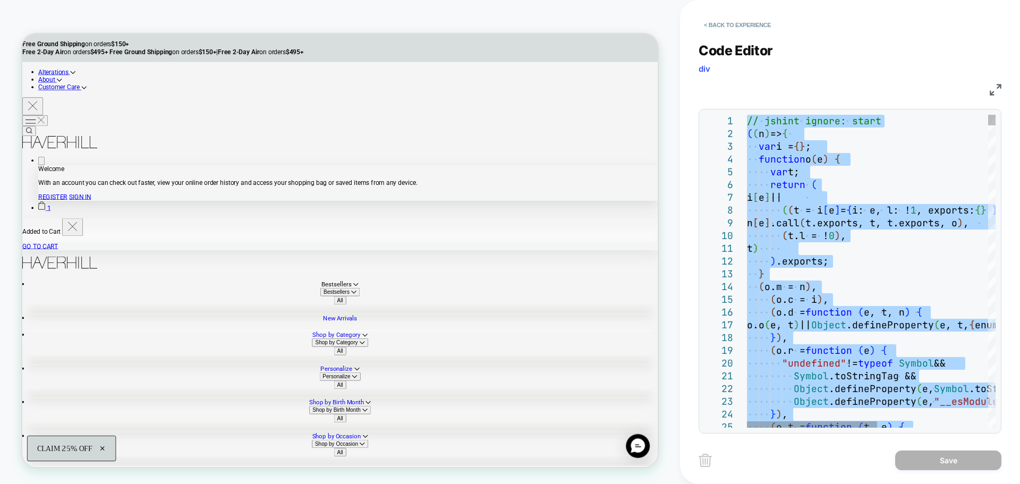
type textarea "**********"
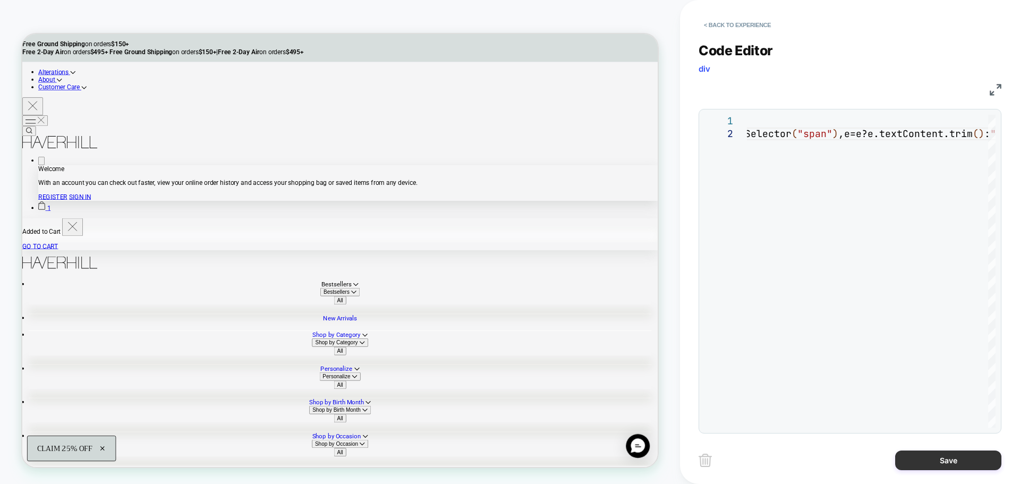
click at [941, 458] on button "Save" at bounding box center [948, 460] width 106 height 20
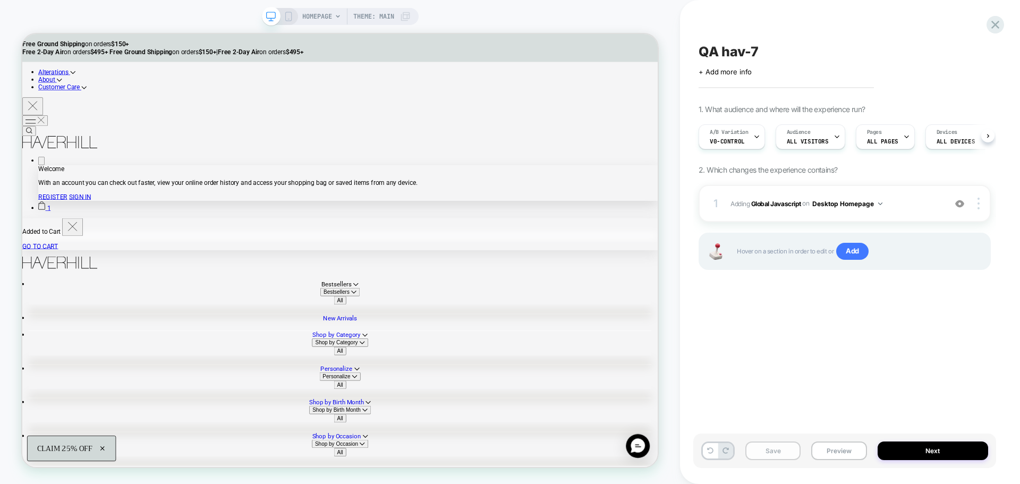
click at [783, 449] on button "Save" at bounding box center [772, 450] width 55 height 19
click at [832, 449] on button "Preview" at bounding box center [838, 450] width 55 height 19
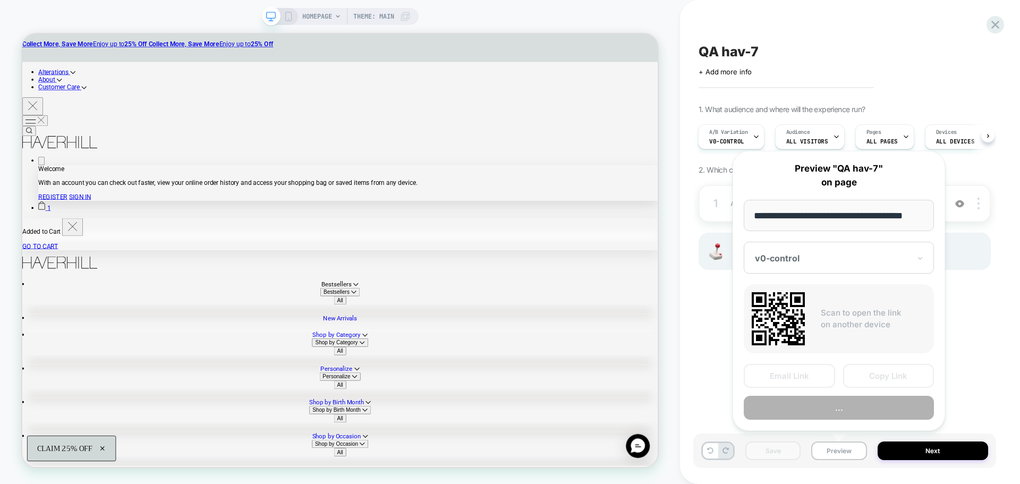
scroll to position [0, 0]
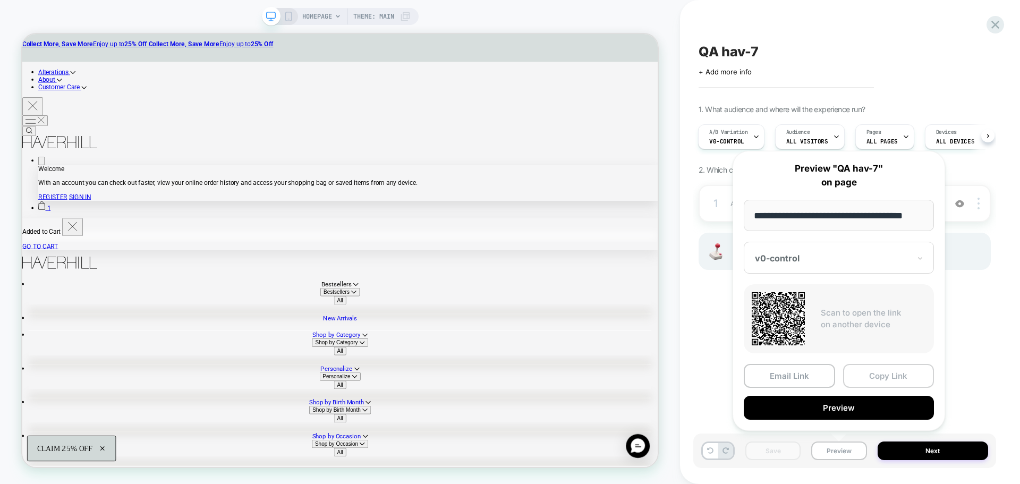
drag, startPoint x: 883, startPoint y: 374, endPoint x: 943, endPoint y: 93, distance: 286.6
click at [884, 372] on button "Copy Link" at bounding box center [888, 376] width 91 height 24
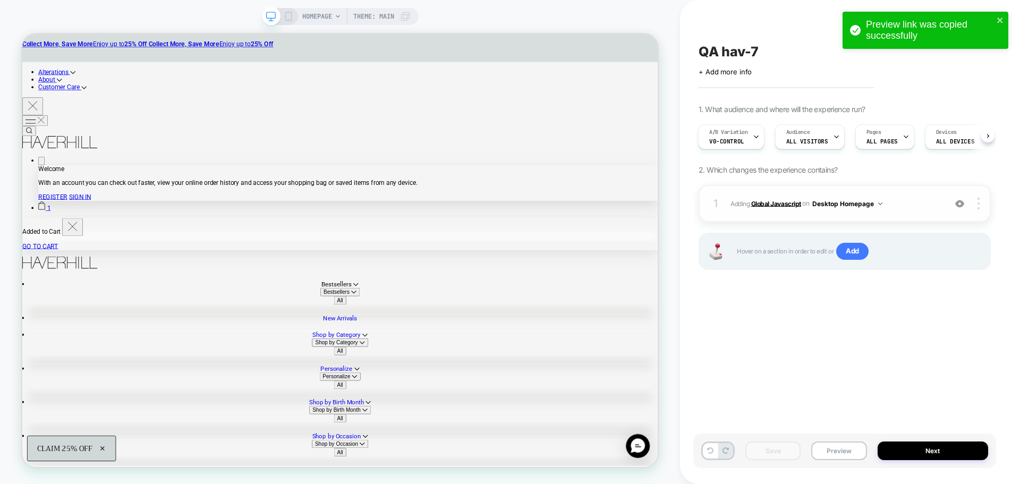
click at [775, 201] on b "Global Javascript" at bounding box center [776, 203] width 50 height 8
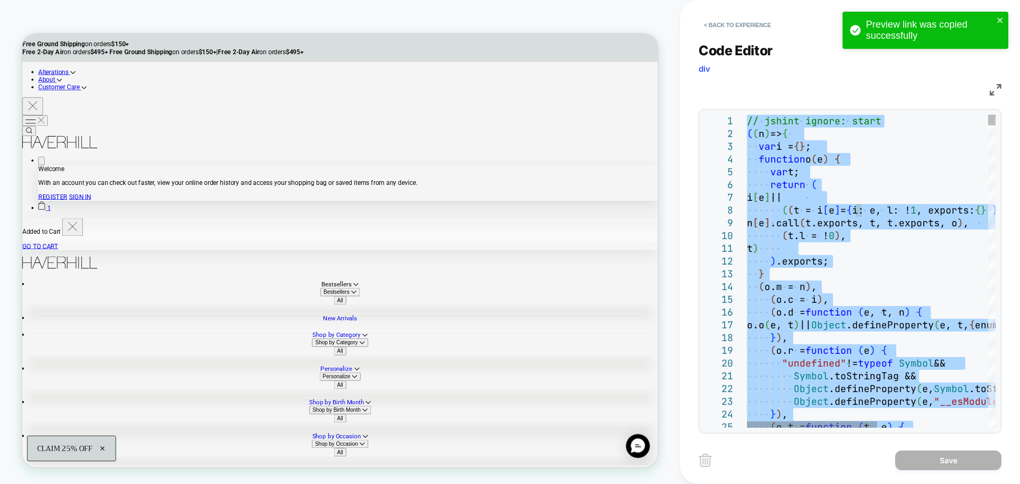
type textarea "**********"
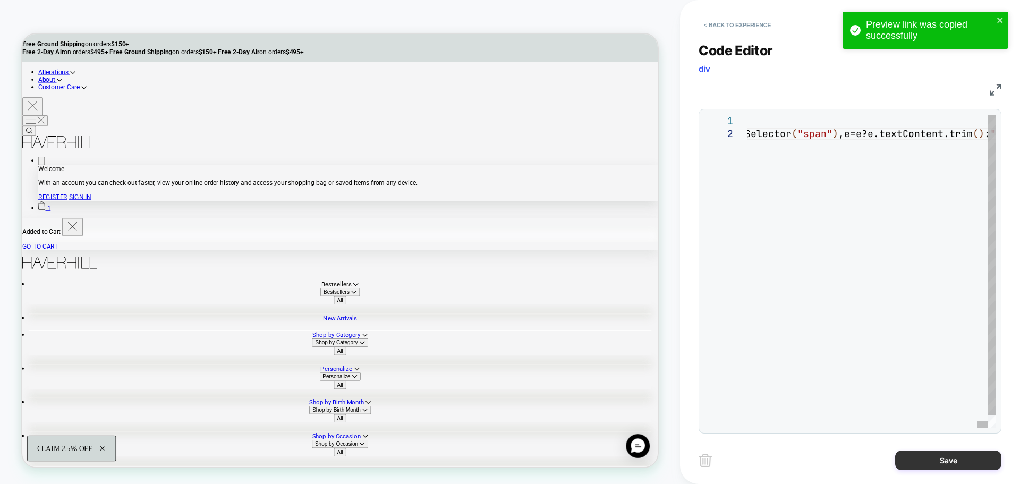
click at [936, 460] on button "Save" at bounding box center [948, 460] width 106 height 20
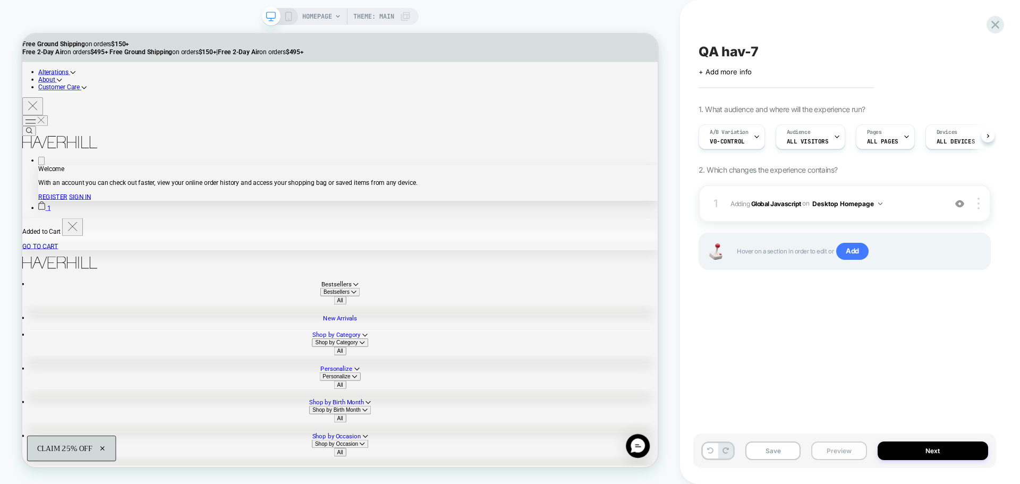
scroll to position [0, 1]
click at [785, 453] on button "Save" at bounding box center [772, 450] width 55 height 19
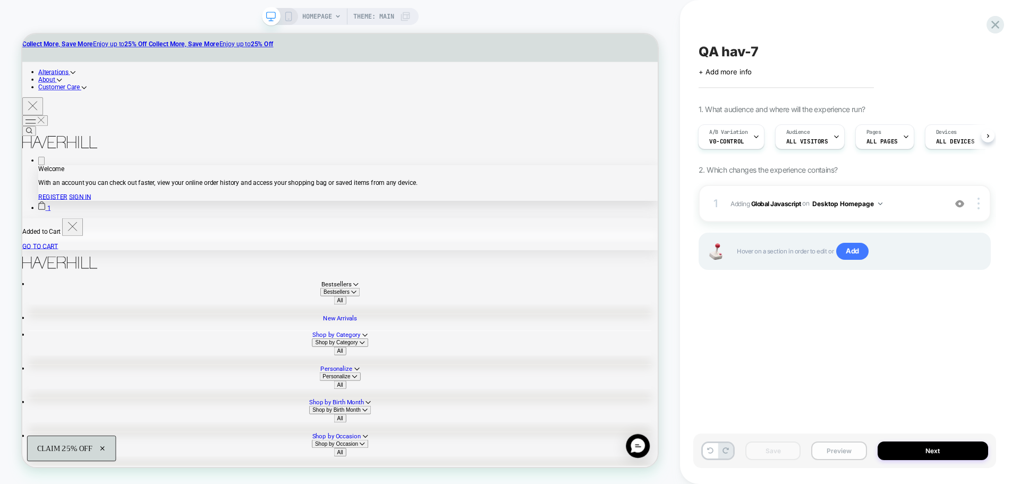
click at [840, 450] on button "Preview" at bounding box center [838, 450] width 55 height 19
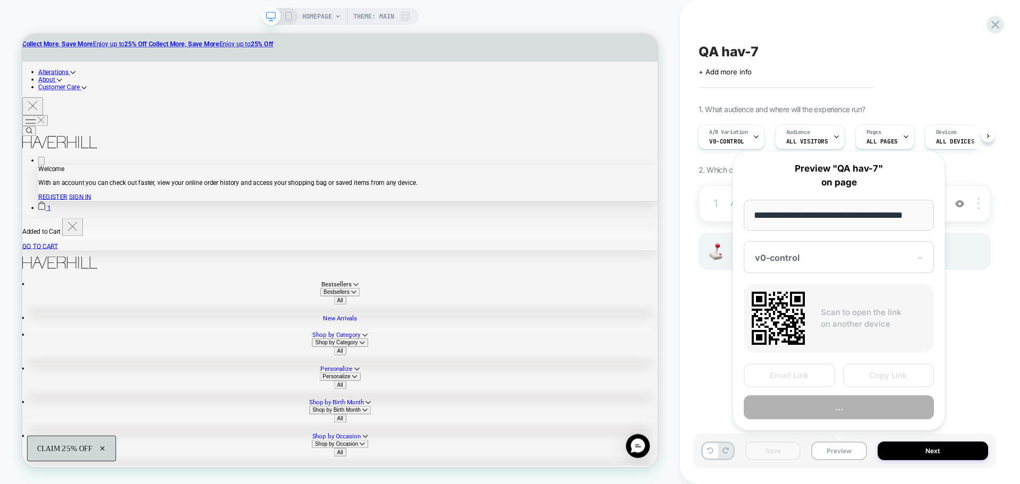
scroll to position [0, 6]
click at [875, 372] on button "Copy Link" at bounding box center [888, 376] width 91 height 24
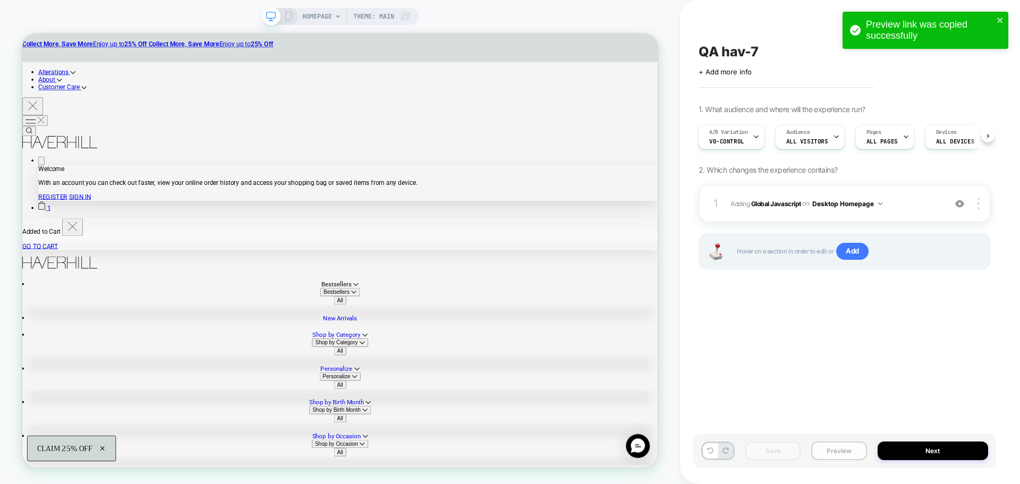
click at [841, 451] on button "Preview" at bounding box center [838, 450] width 55 height 19
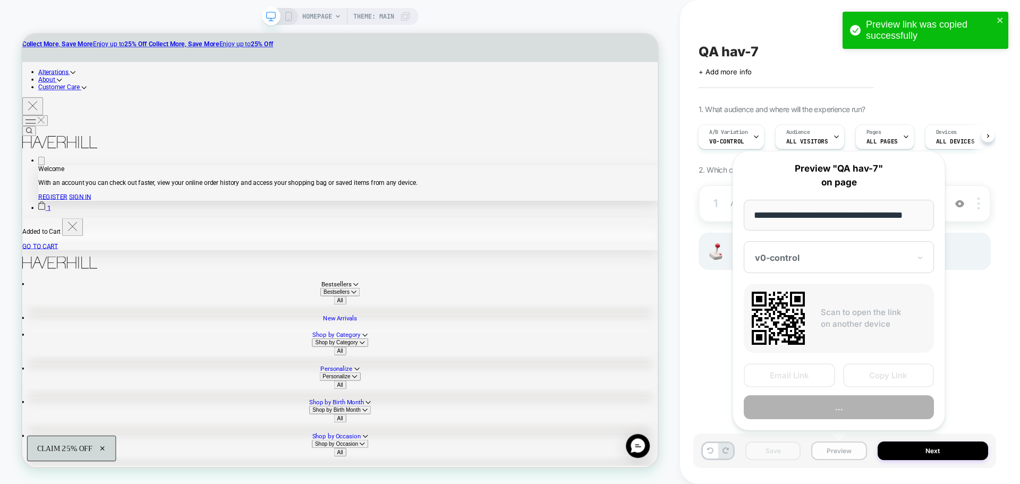
scroll to position [0, 6]
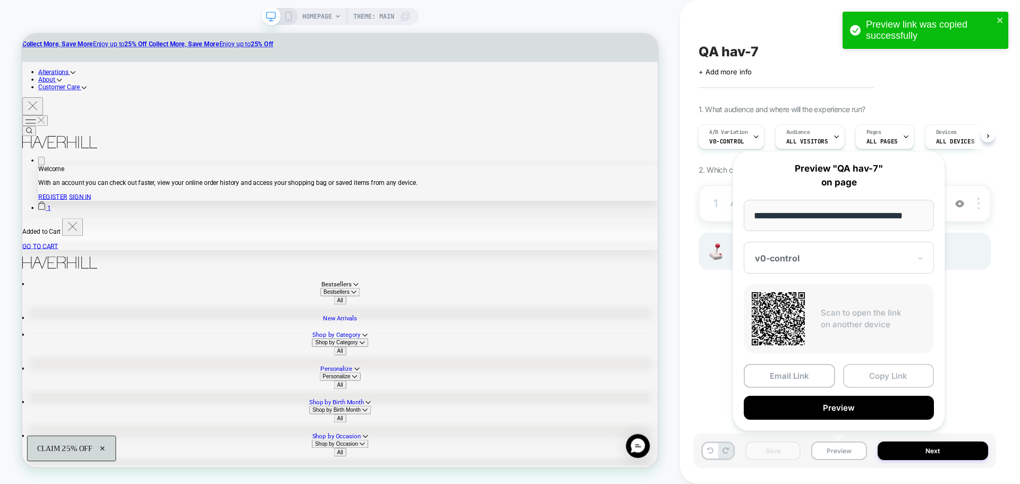
click at [902, 377] on button "Copy Link" at bounding box center [888, 376] width 91 height 24
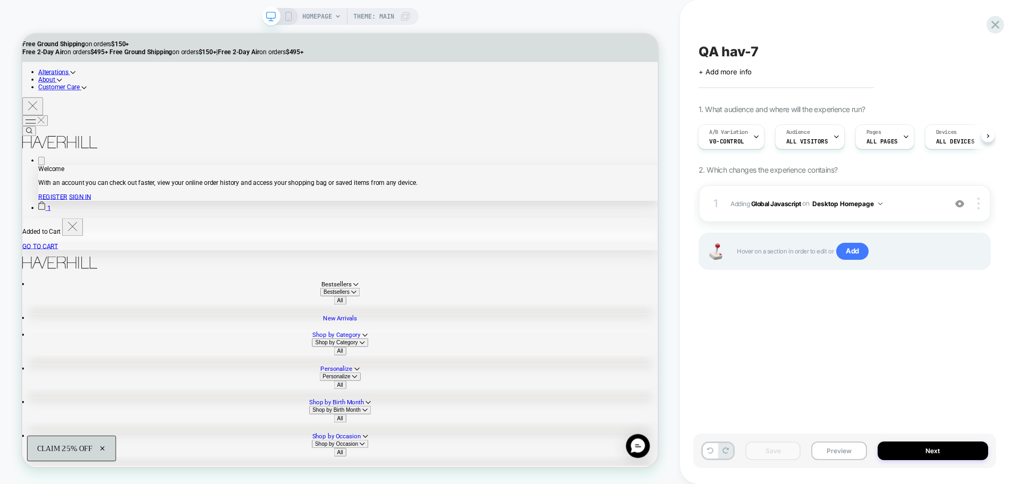
click at [950, 437] on div "Save Preview Next" at bounding box center [844, 450] width 303 height 35
click at [937, 456] on button "Next" at bounding box center [932, 450] width 111 height 19
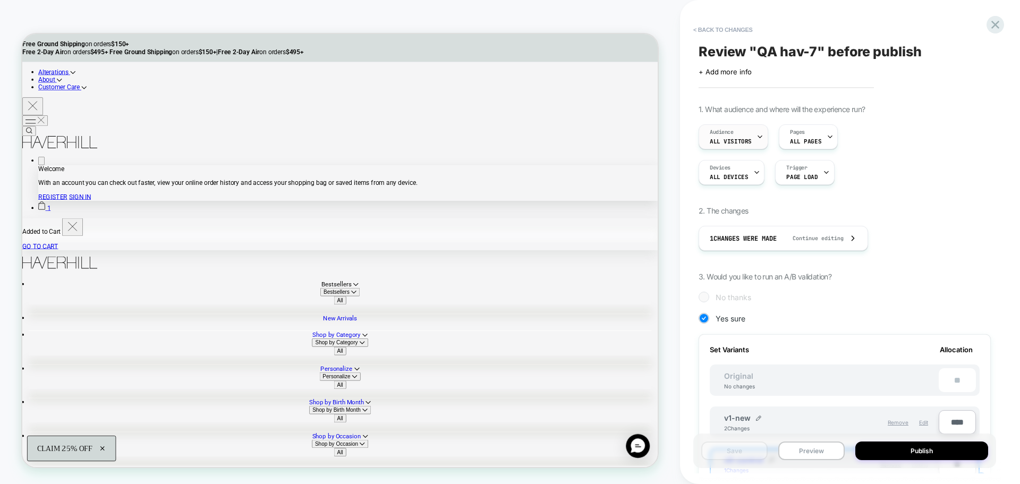
click at [748, 142] on span "All Visitors" at bounding box center [731, 141] width 42 height 7
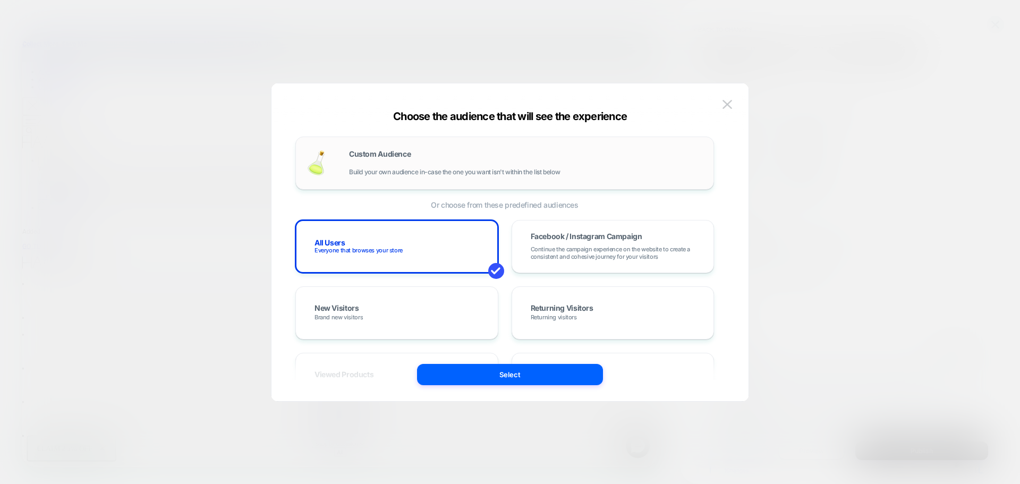
click at [433, 176] on div "Custom Audience Build your own audience in-case the one you want isn't within t…" at bounding box center [504, 163] width 396 height 31
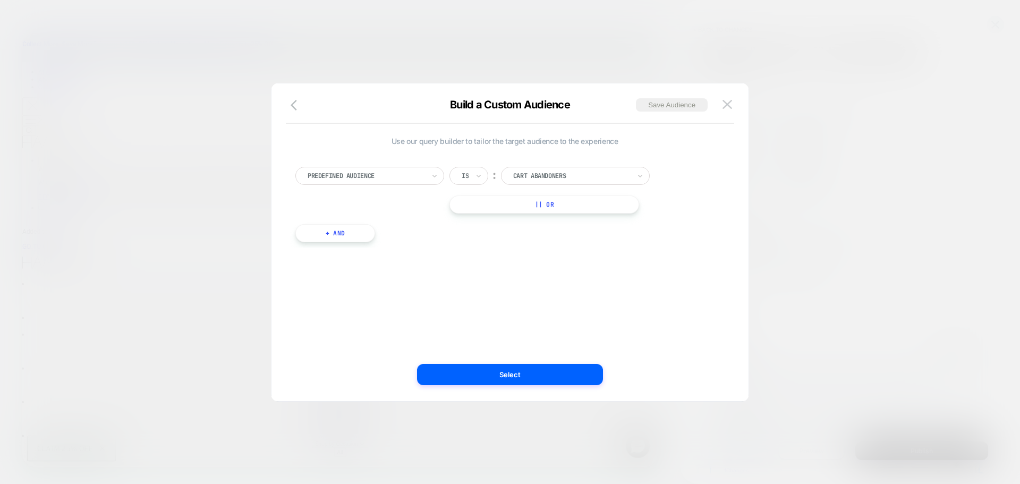
click at [357, 137] on span "Use our query builder to tailor the target audience to the experience" at bounding box center [504, 140] width 418 height 9
click at [368, 173] on div at bounding box center [365, 176] width 117 height 10
type input "***"
click at [357, 249] on div "UTM Campaign" at bounding box center [375, 253] width 138 height 17
click at [557, 180] on input at bounding box center [567, 176] width 133 height 18
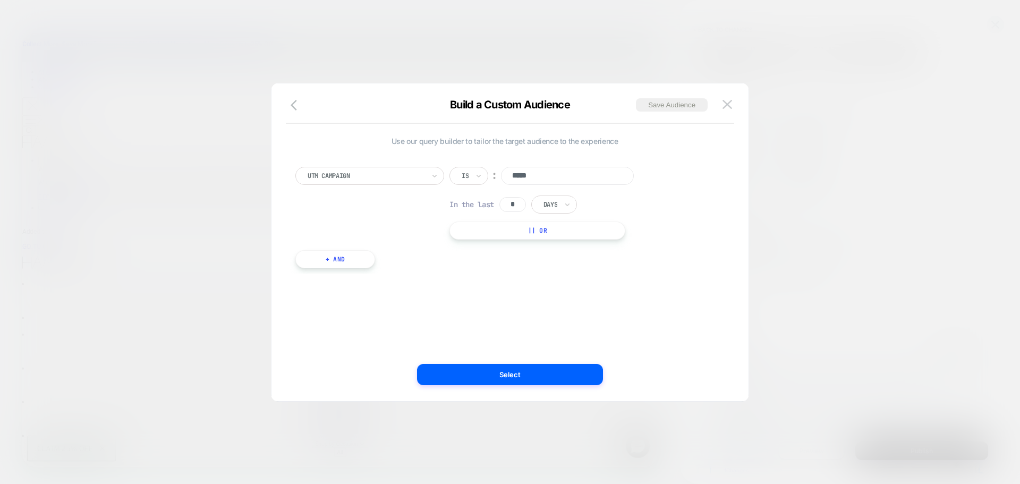
type input "*****"
click at [510, 385] on div "Use our query builder to tailor the target audience to the experience UTM Campa…" at bounding box center [509, 247] width 445 height 307
click at [522, 374] on button "Select" at bounding box center [510, 374] width 186 height 21
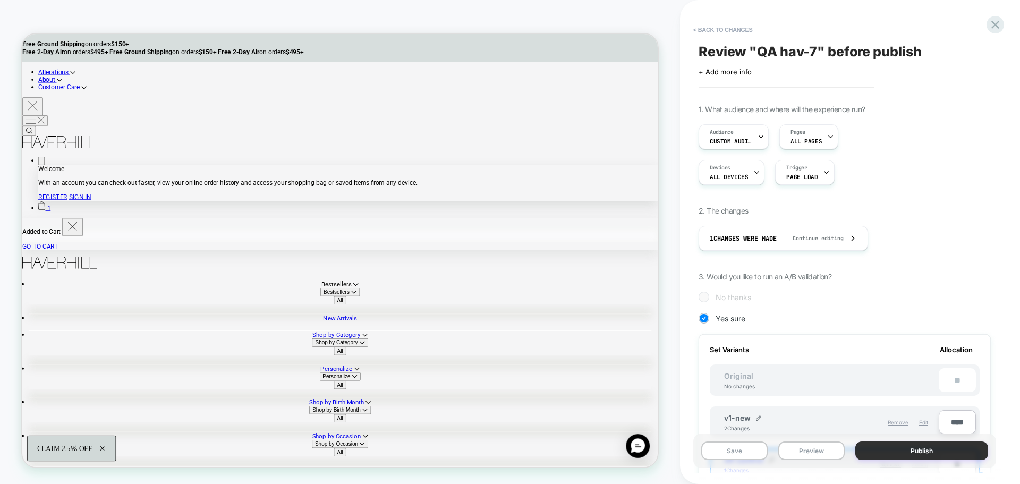
click at [891, 452] on button "Publish" at bounding box center [921, 450] width 133 height 19
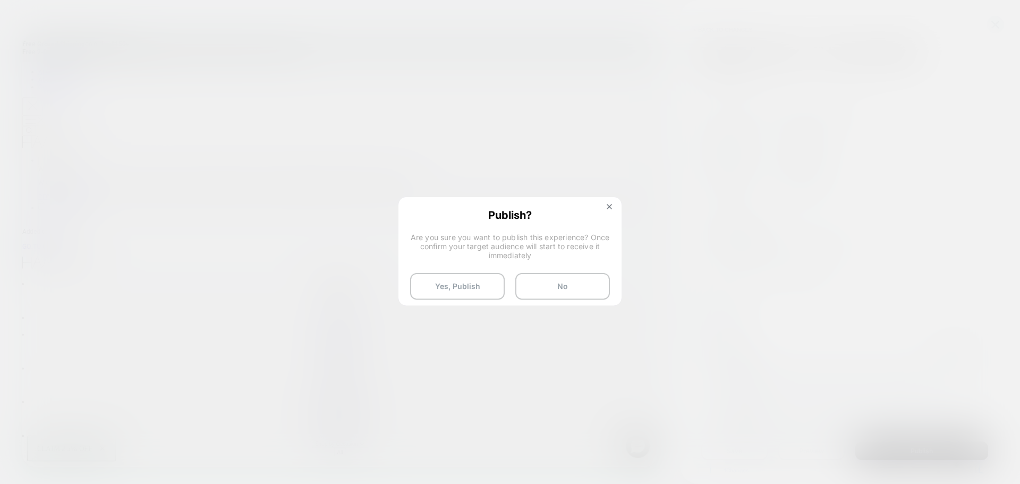
click at [616, 206] on div "Publish? Are you sure you want to publish this experience? Once confirm your ta…" at bounding box center [509, 254] width 221 height 112
click at [612, 215] on div "Publish? Are you sure you want to publish this experience? Once confirm your ta…" at bounding box center [509, 254] width 221 height 112
drag, startPoint x: 612, startPoint y: 204, endPoint x: 834, endPoint y: 66, distance: 261.7
click at [612, 204] on button at bounding box center [609, 207] width 12 height 9
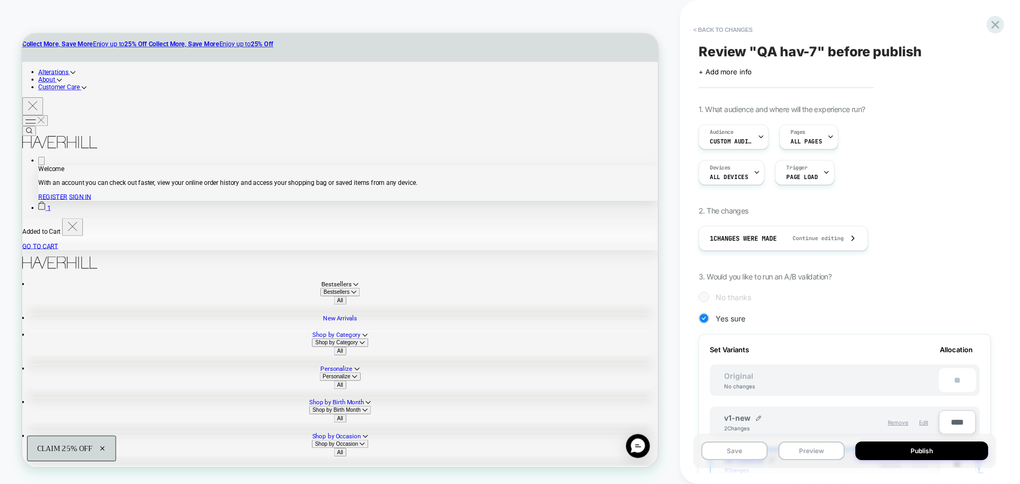
click at [949, 465] on div "Save Preview Publish" at bounding box center [844, 450] width 303 height 35
click at [944, 459] on button "Publish" at bounding box center [921, 450] width 133 height 19
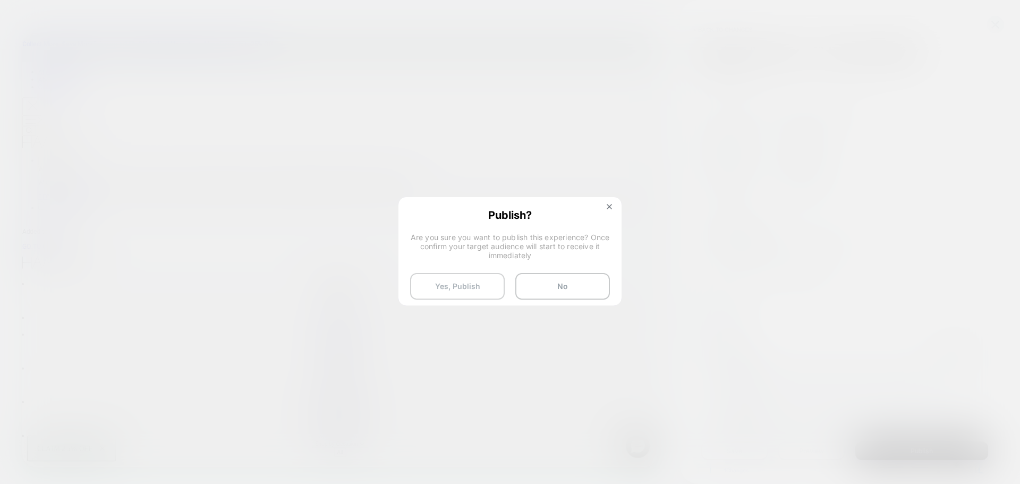
click at [478, 296] on button "Yes, Publish" at bounding box center [457, 286] width 95 height 27
